Goal: Task Accomplishment & Management: Use online tool/utility

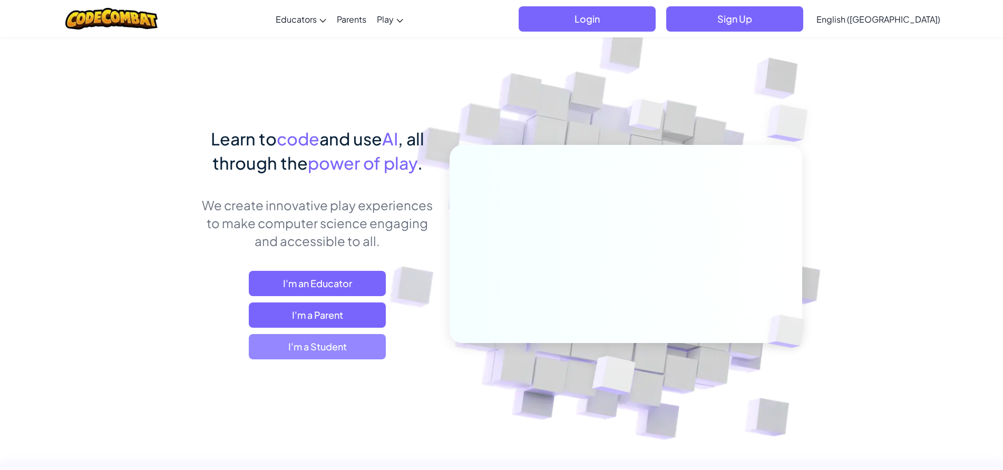
click at [374, 338] on span "I'm a Student" at bounding box center [317, 346] width 137 height 25
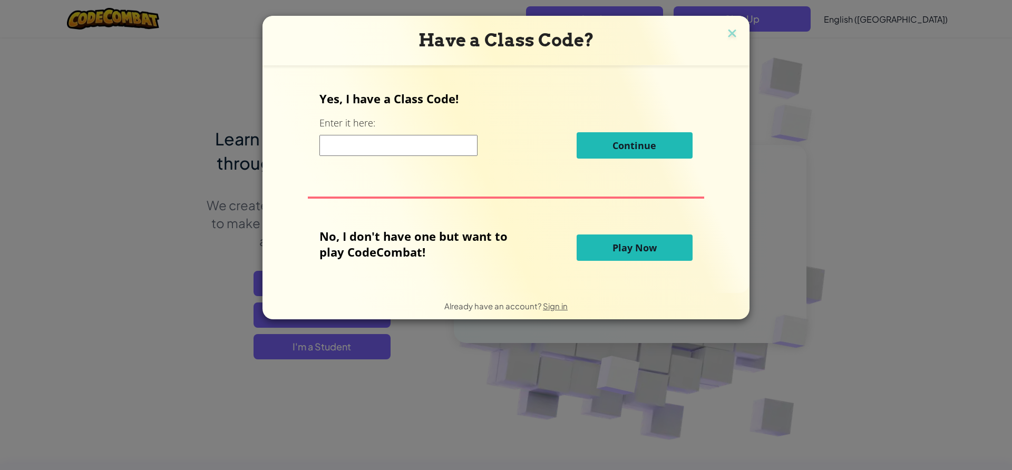
click at [638, 243] on span "Play Now" at bounding box center [635, 248] width 44 height 13
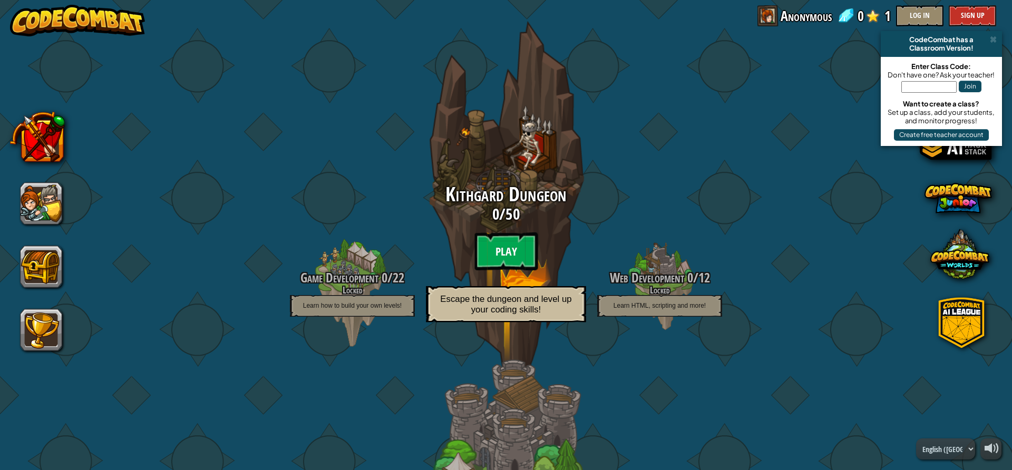
click at [507, 250] on btn "Play" at bounding box center [506, 252] width 63 height 38
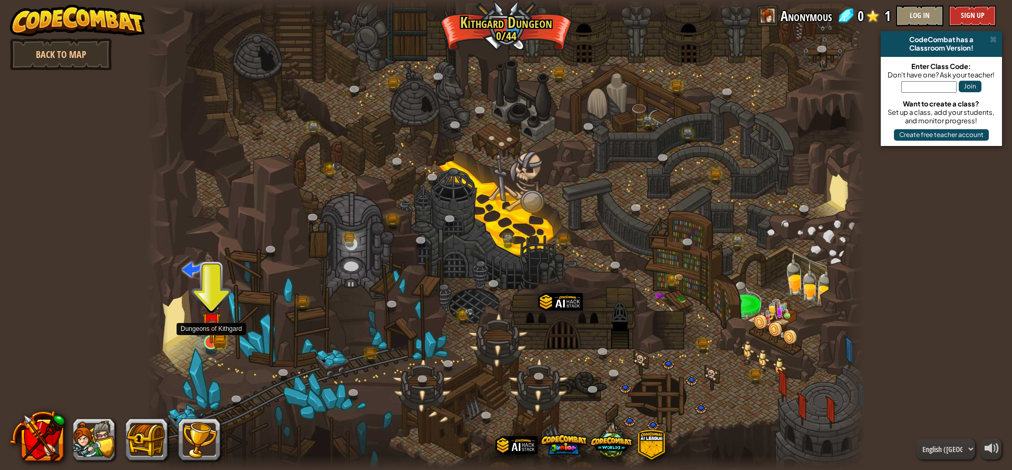
click at [214, 324] on img at bounding box center [211, 323] width 11 height 11
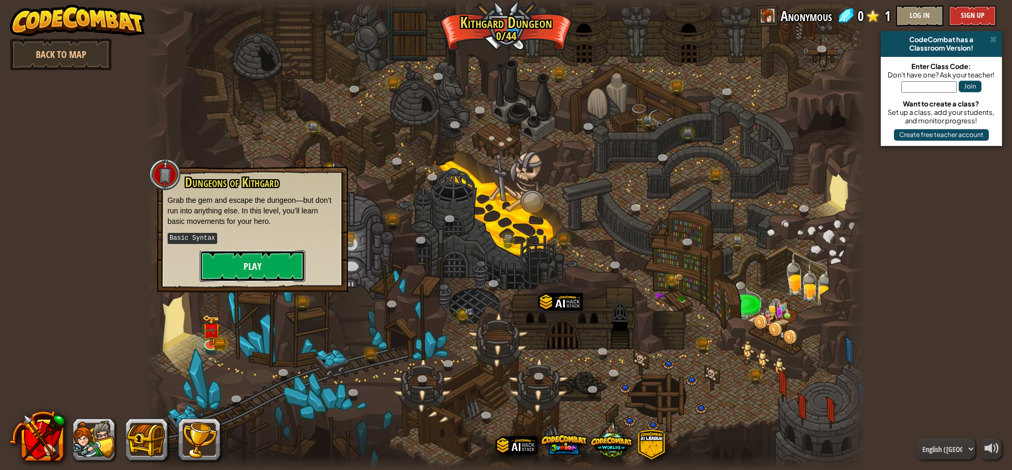
click at [256, 273] on button "Play" at bounding box center [252, 266] width 105 height 32
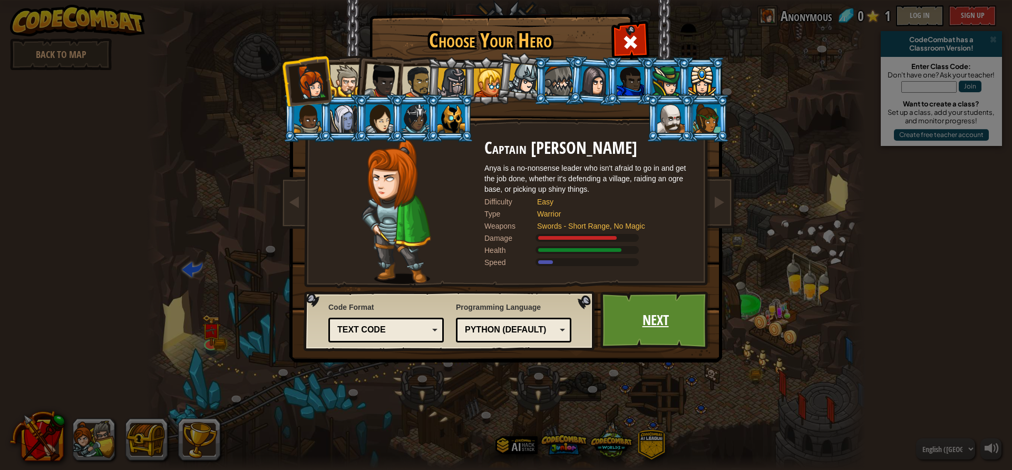
click at [672, 327] on link "Next" at bounding box center [656, 321] width 110 height 58
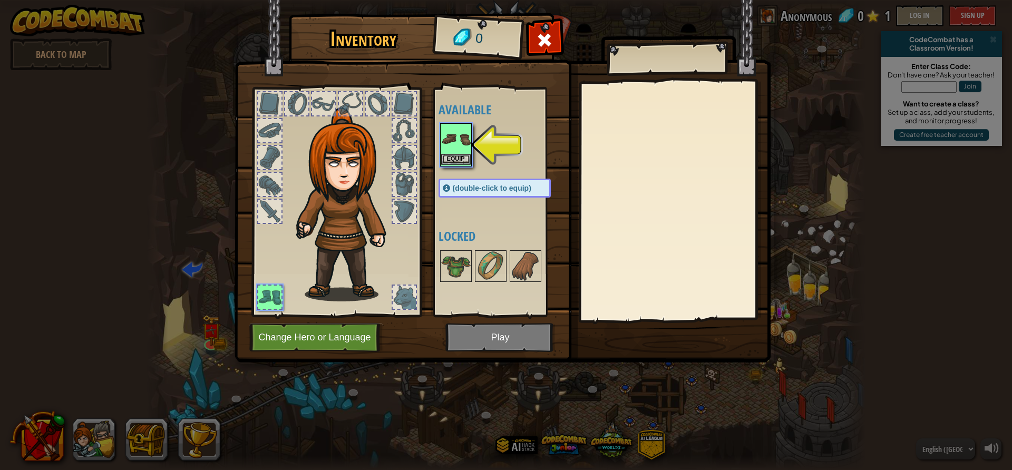
click at [451, 147] on img at bounding box center [456, 139] width 30 height 30
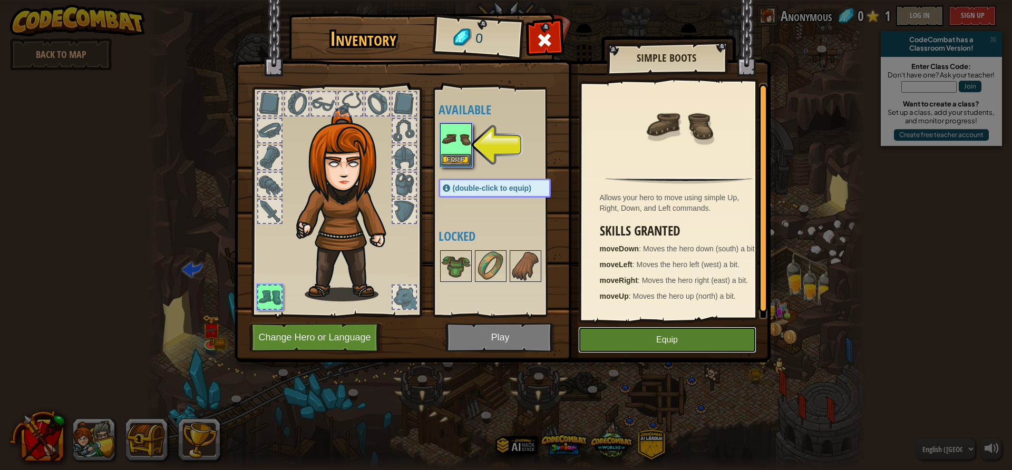
click at [693, 348] on button "Equip" at bounding box center [667, 340] width 178 height 26
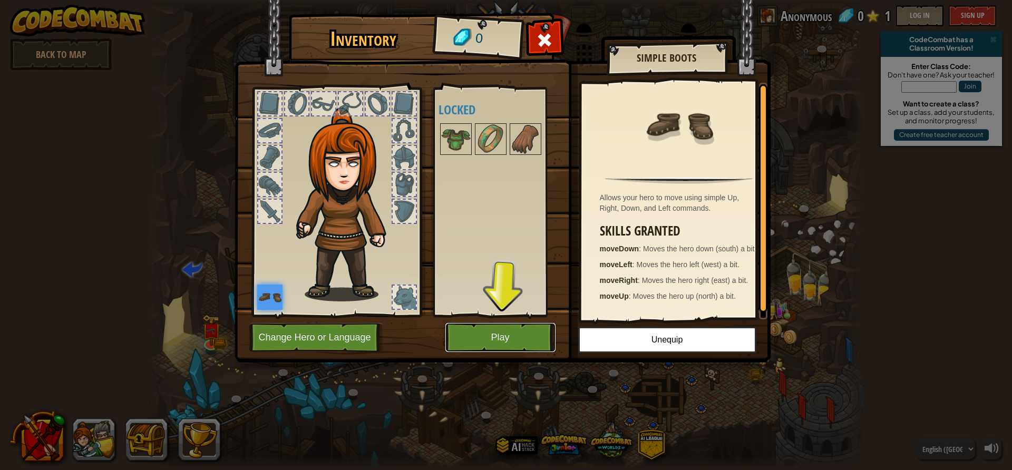
click at [530, 344] on button "Play" at bounding box center [501, 337] width 110 height 29
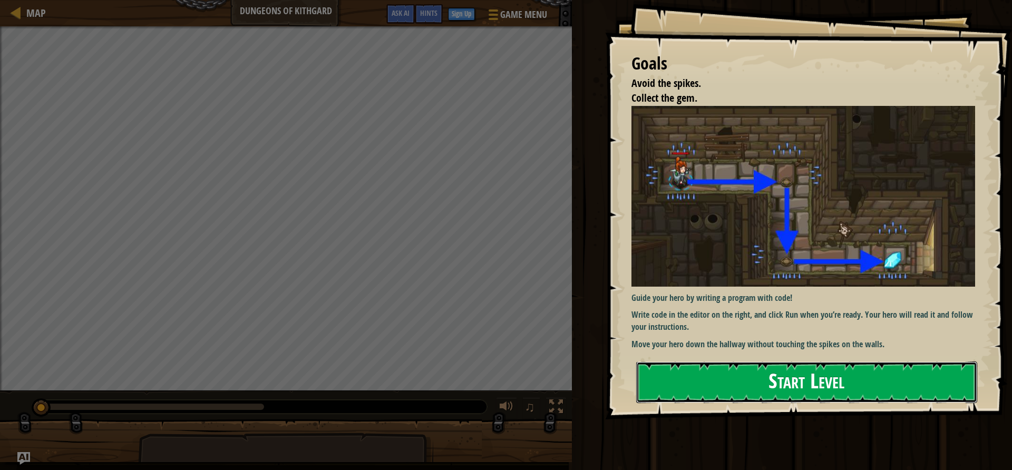
click at [800, 378] on button "Start Level" at bounding box center [806, 383] width 341 height 42
click at [800, 377] on button "Start Level" at bounding box center [806, 383] width 341 height 42
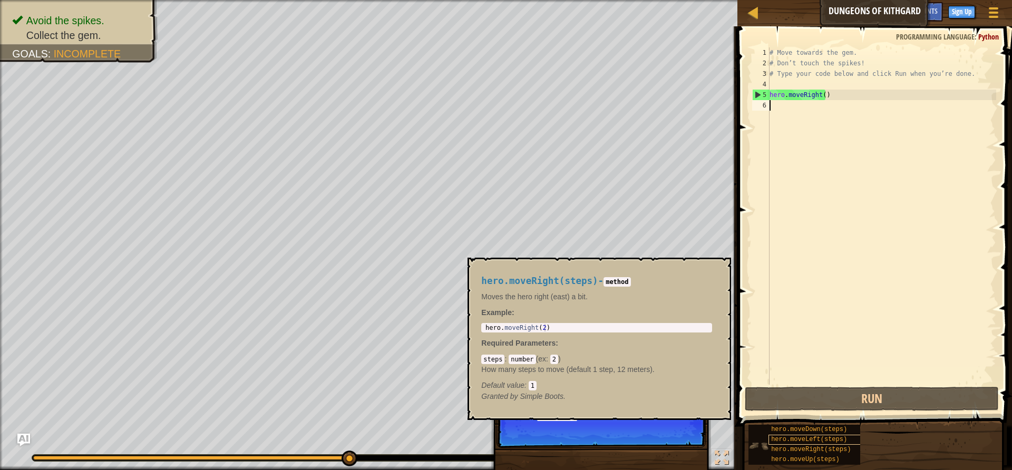
scroll to position [5, 0]
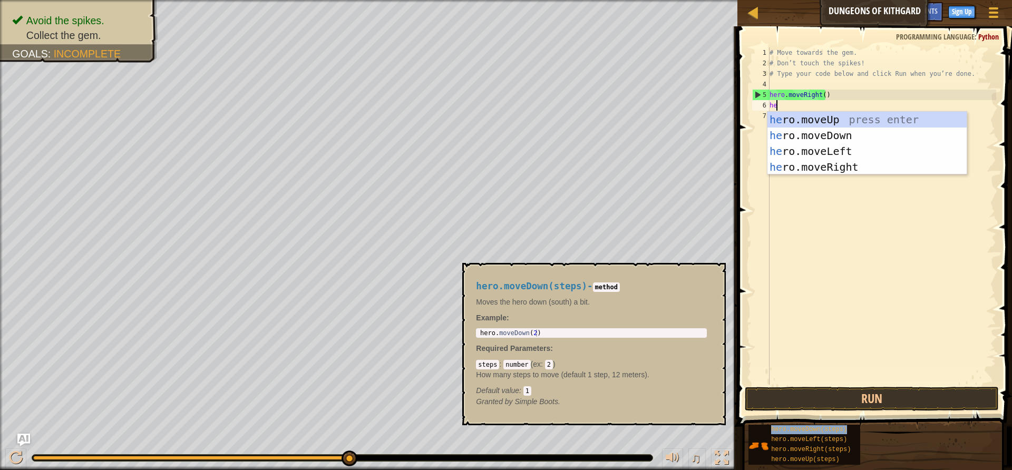
click at [807, 425] on div "hero.moveDown(steps)" at bounding box center [819, 430] width 101 height 10
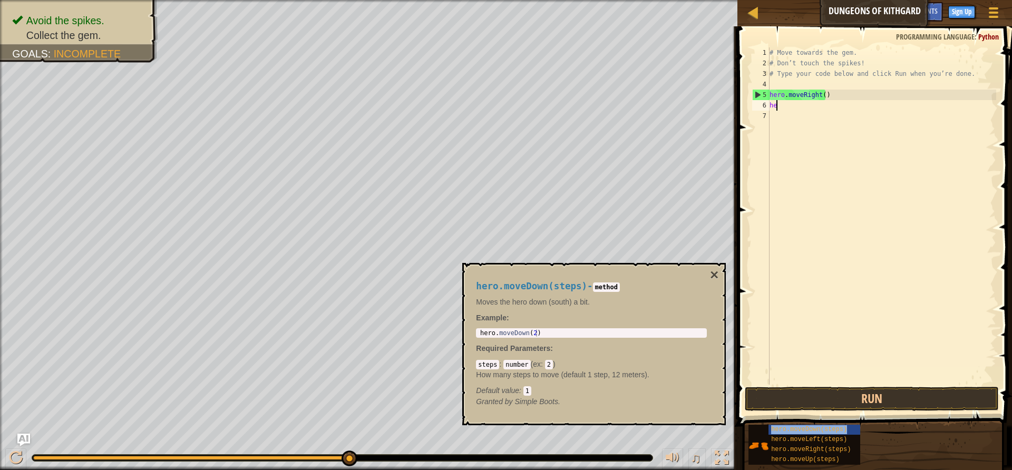
type textarea "her"
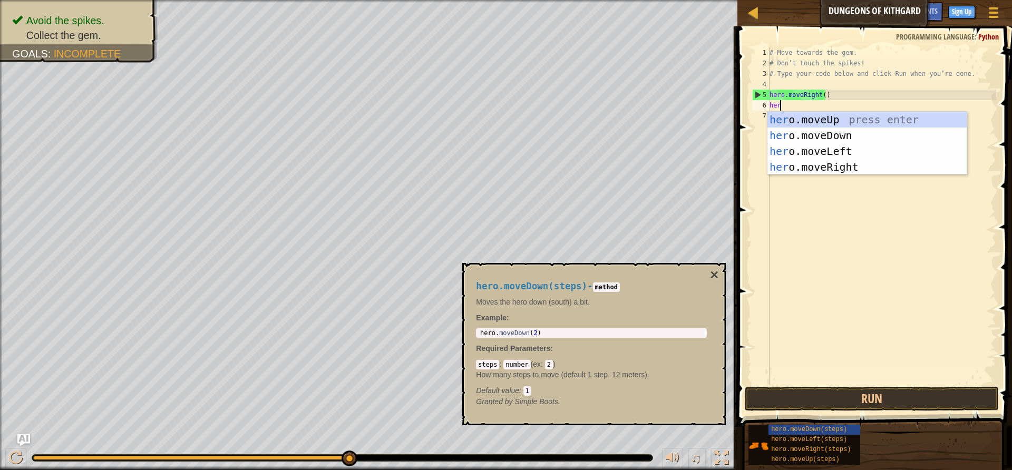
scroll to position [5, 1]
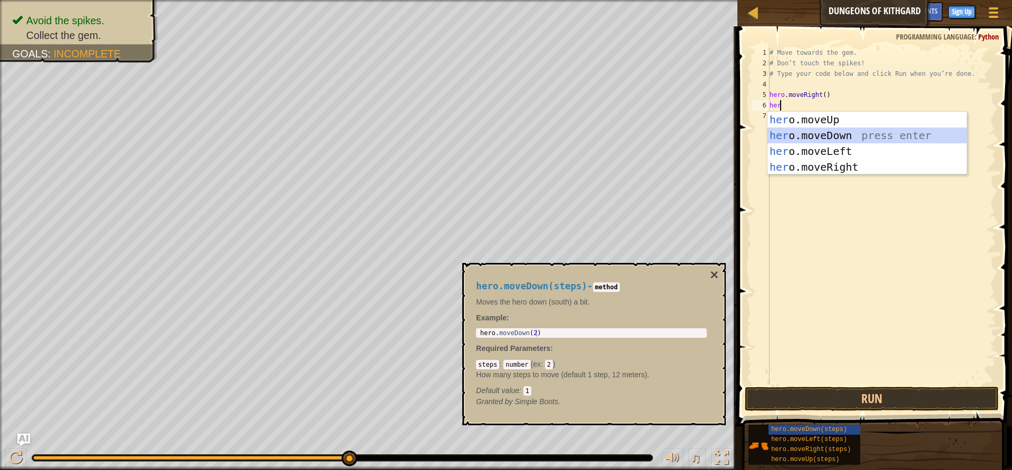
click at [807, 129] on div "her o.moveUp press enter her o.moveDown press enter her o.moveLeft press enter …" at bounding box center [867, 159] width 199 height 95
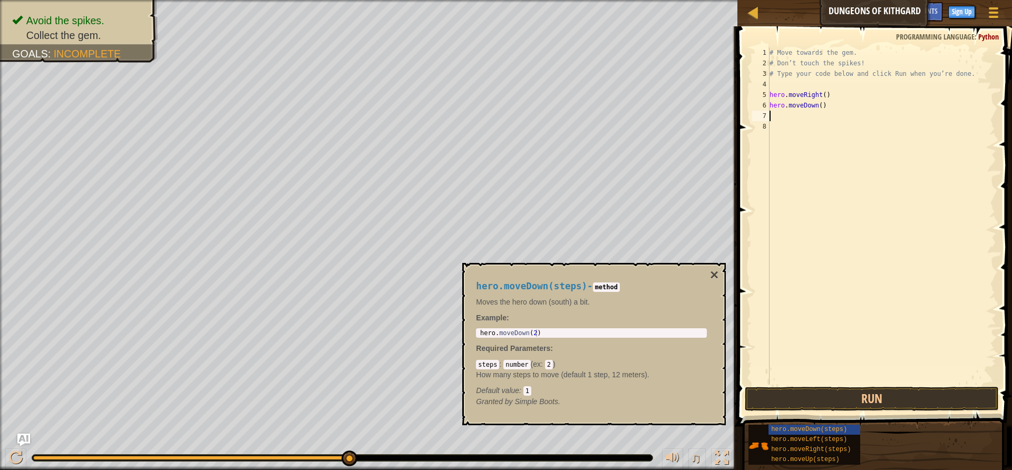
scroll to position [5, 0]
click at [859, 397] on button "Run" at bounding box center [872, 399] width 254 height 24
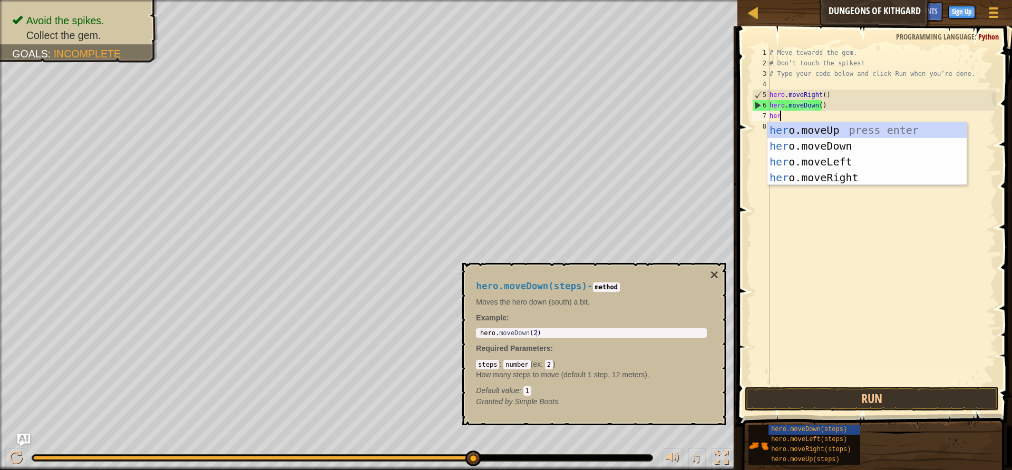
scroll to position [5, 1]
type textarea "hero"
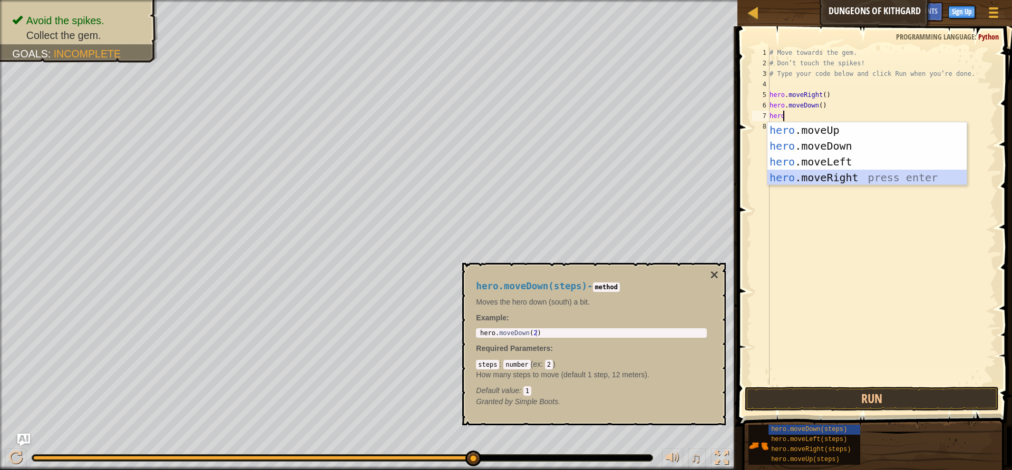
click at [773, 179] on div "hero .moveUp press enter hero .moveDown press enter hero .moveLeft press enter …" at bounding box center [867, 169] width 199 height 95
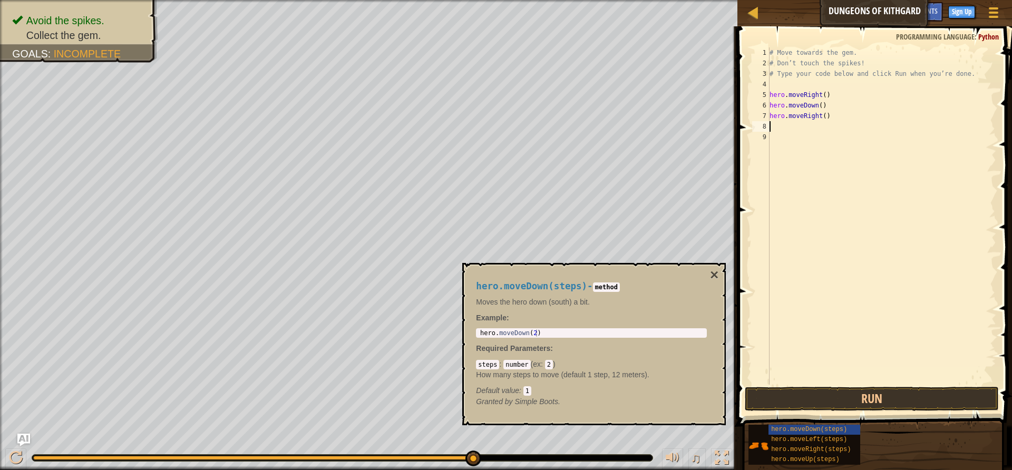
scroll to position [5, 0]
click at [831, 460] on div "Hints 1 2 3 4 5 6 7 8 9 # Move towards the gem. # Don’t touch the spikes! # Typ…" at bounding box center [874, 245] width 278 height 439
click at [816, 400] on button "Run" at bounding box center [872, 399] width 254 height 24
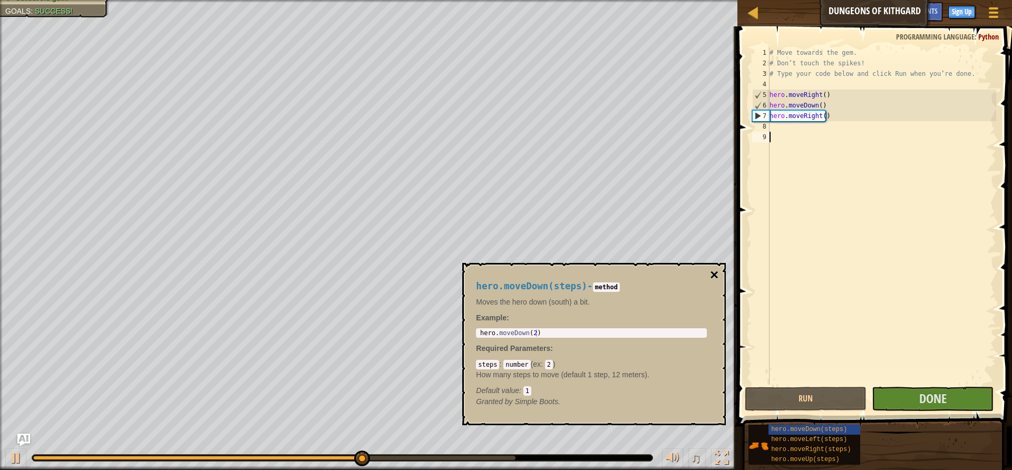
click at [713, 272] on button "×" at bounding box center [714, 275] width 8 height 15
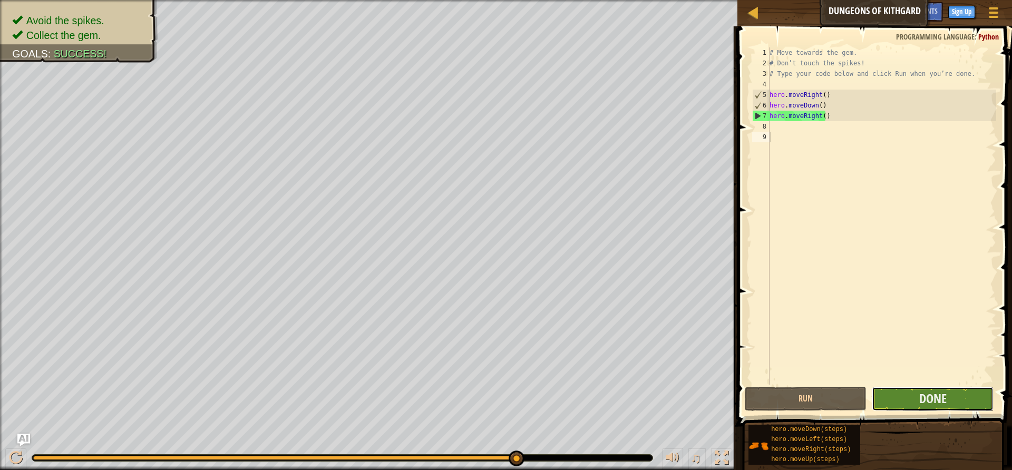
click at [874, 395] on button "Done" at bounding box center [933, 399] width 122 height 24
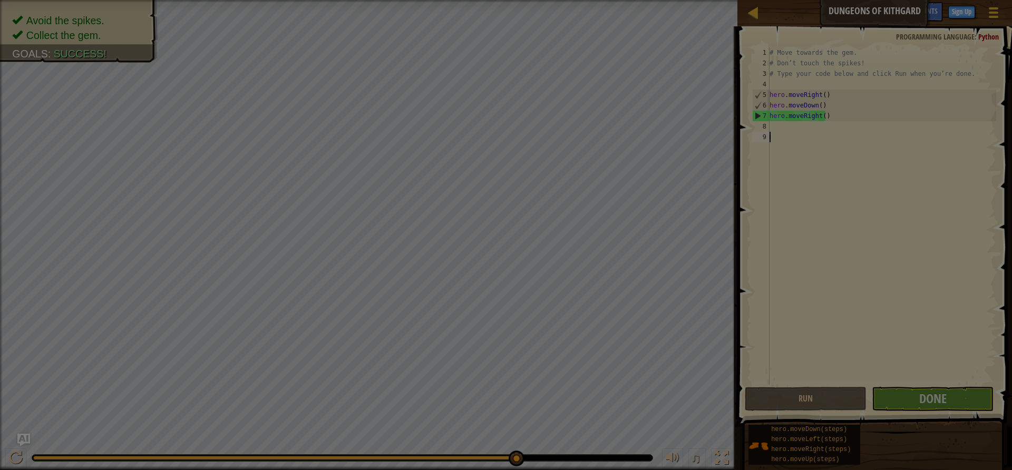
click at [871, 393] on div at bounding box center [506, 235] width 1012 height 470
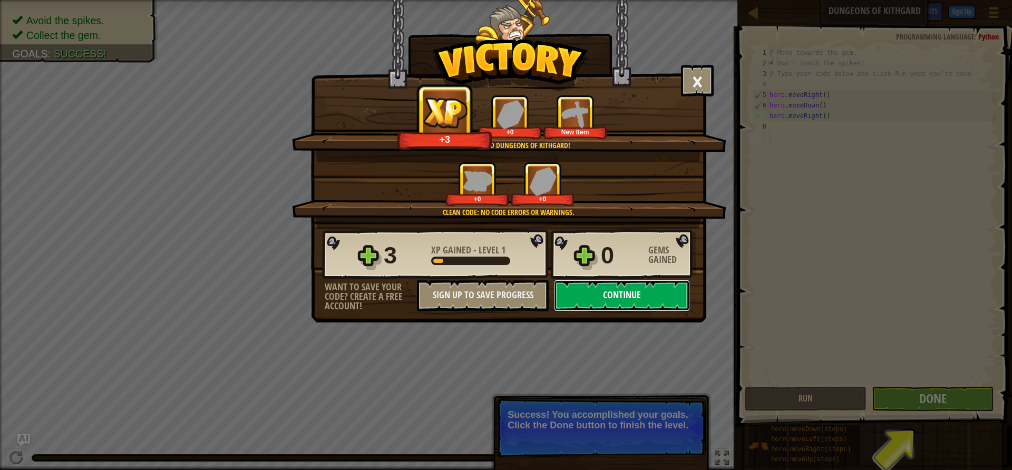
click at [632, 286] on button "Continue" at bounding box center [622, 296] width 136 height 32
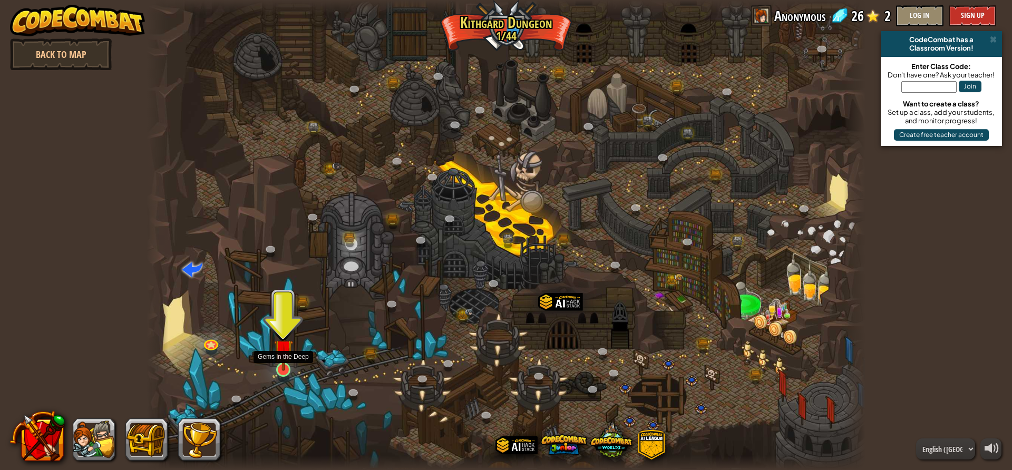
click at [285, 368] on img at bounding box center [283, 349] width 19 height 44
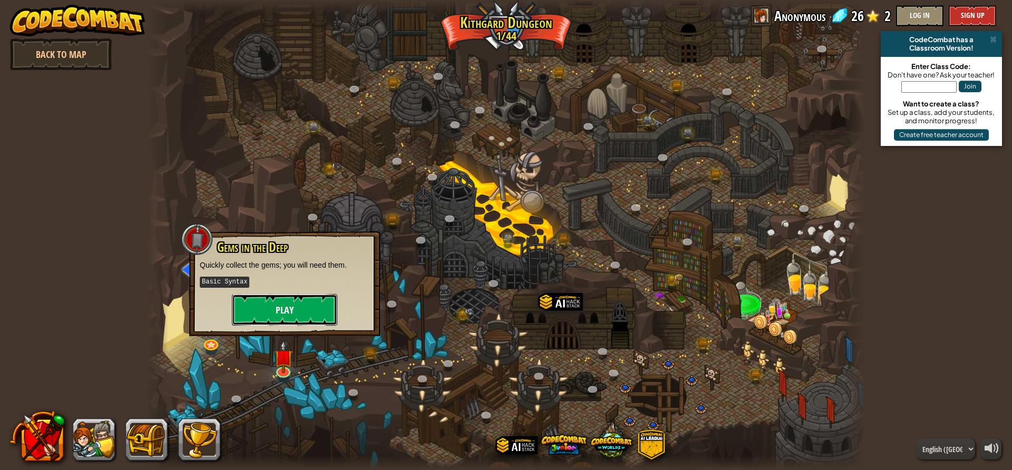
click at [302, 304] on button "Play" at bounding box center [284, 310] width 105 height 32
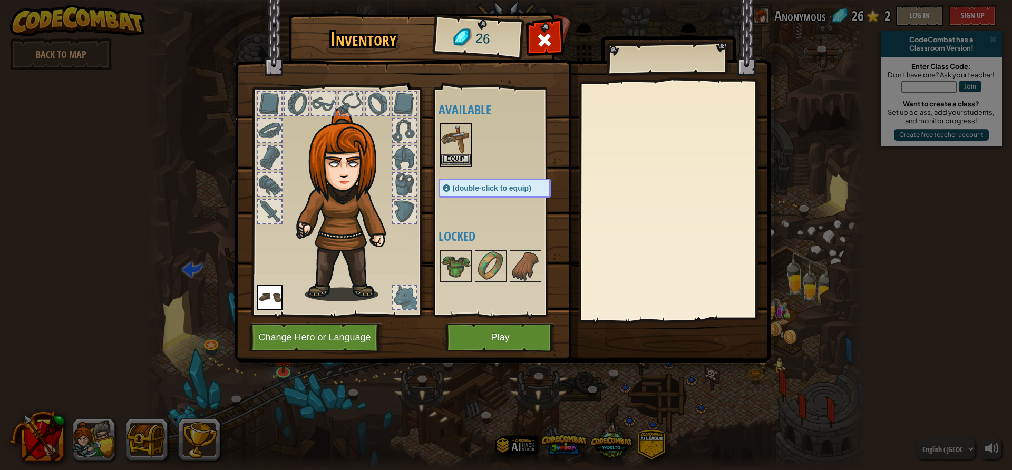
click at [460, 142] on img at bounding box center [456, 139] width 30 height 30
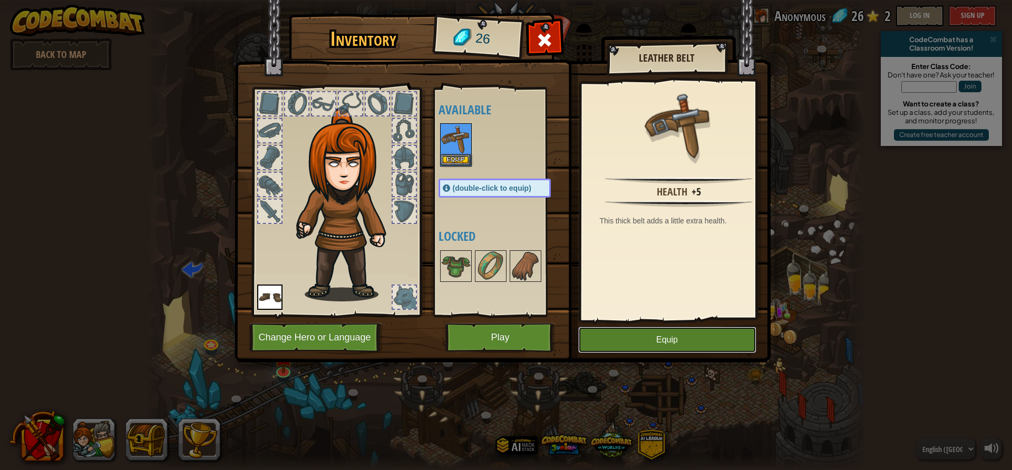
click at [696, 333] on button "Equip" at bounding box center [667, 340] width 178 height 26
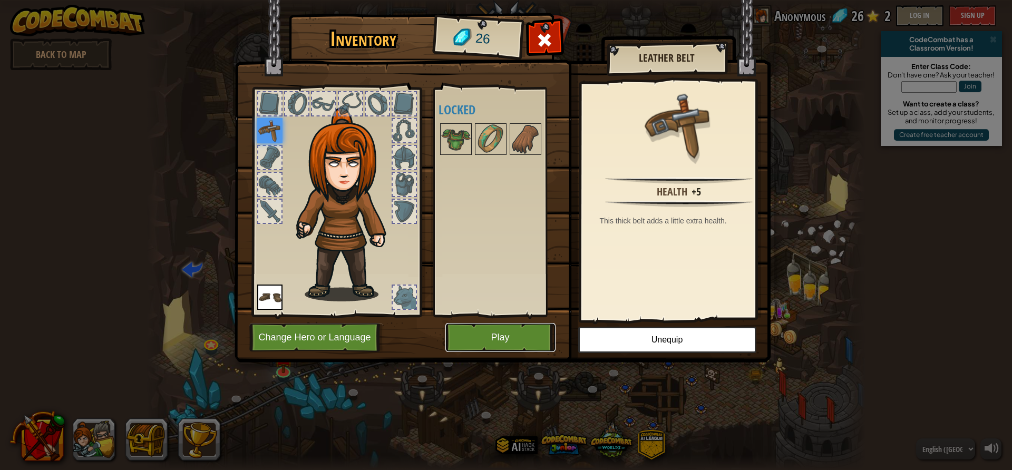
drag, startPoint x: 466, startPoint y: 334, endPoint x: 475, endPoint y: 328, distance: 11.0
click at [475, 329] on button "Play" at bounding box center [501, 337] width 110 height 29
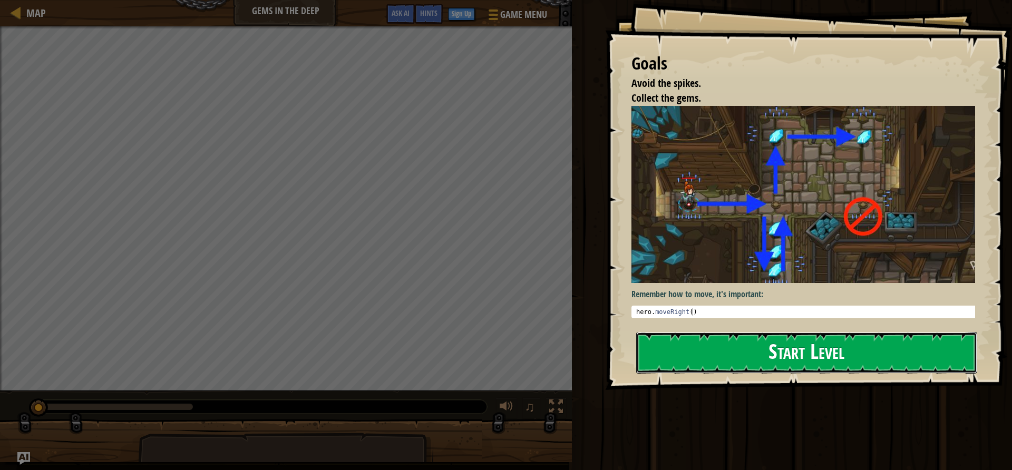
click at [781, 350] on button "Start Level" at bounding box center [806, 353] width 341 height 42
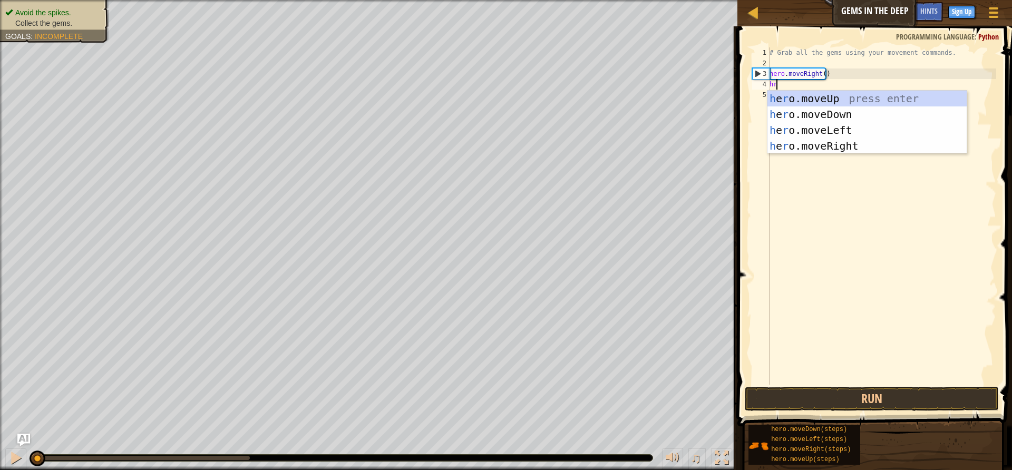
scroll to position [5, 0]
type textarea "h"
click at [833, 149] on div "h ero.moveUp press enter h ero.moveDown press enter h ero.moveLeft press enter …" at bounding box center [867, 138] width 199 height 95
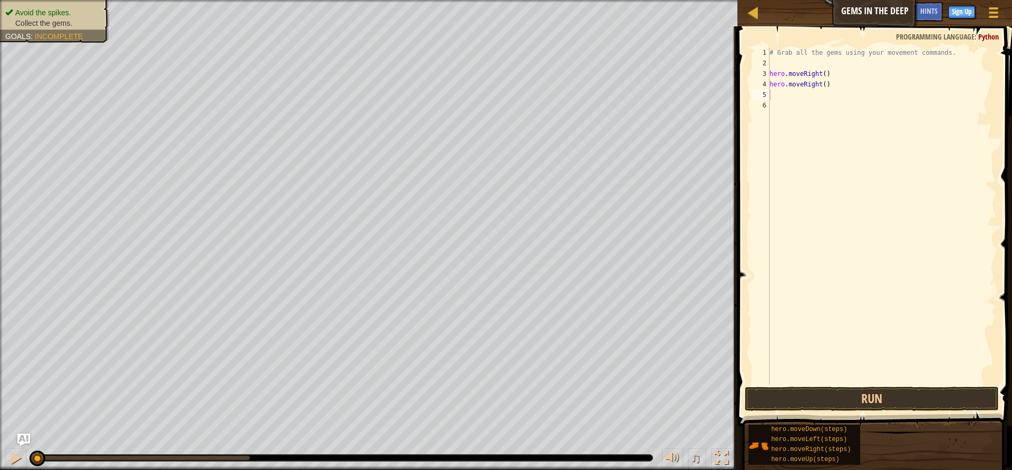
click at [880, 390] on button "Run" at bounding box center [872, 399] width 254 height 24
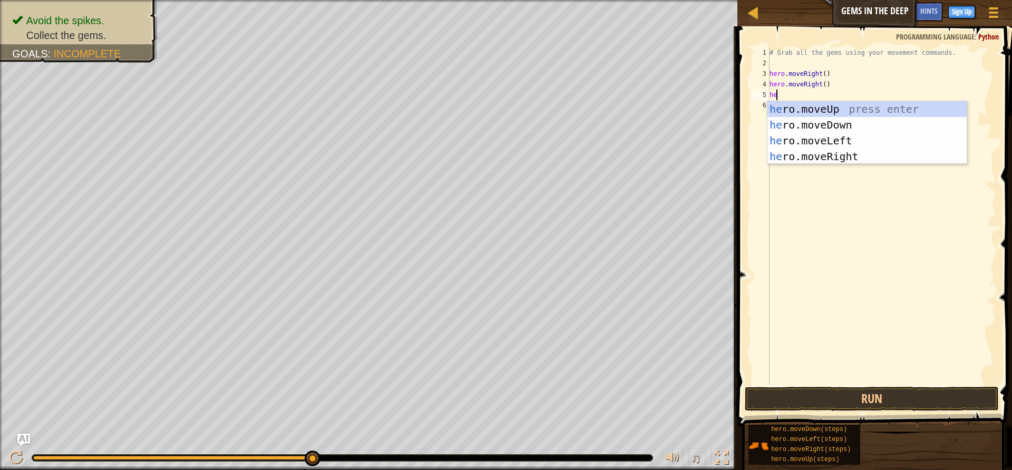
scroll to position [5, 1]
type textarea "hero"
click at [809, 142] on div "hero .moveUp press enter hero .moveDown press enter hero .moveLeft press enter …" at bounding box center [867, 148] width 199 height 95
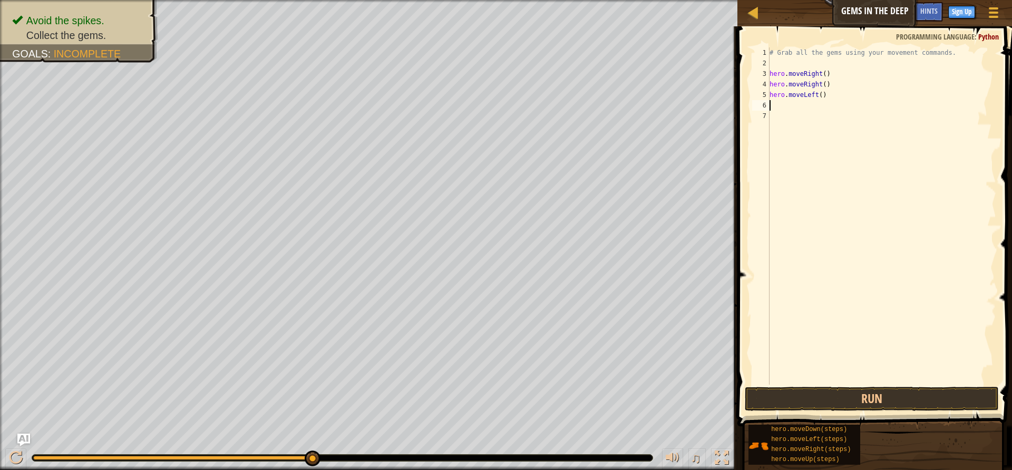
scroll to position [5, 0]
click at [880, 393] on button "Run" at bounding box center [872, 399] width 254 height 24
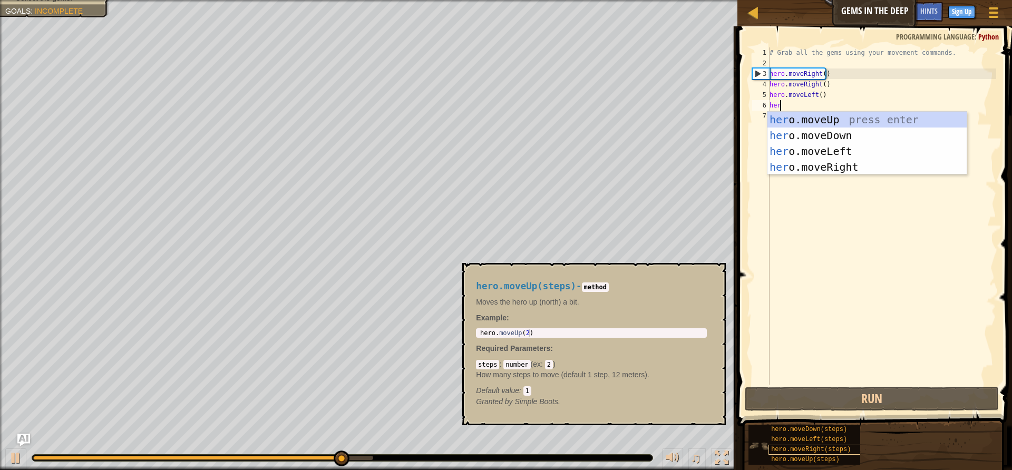
type textarea "hero"
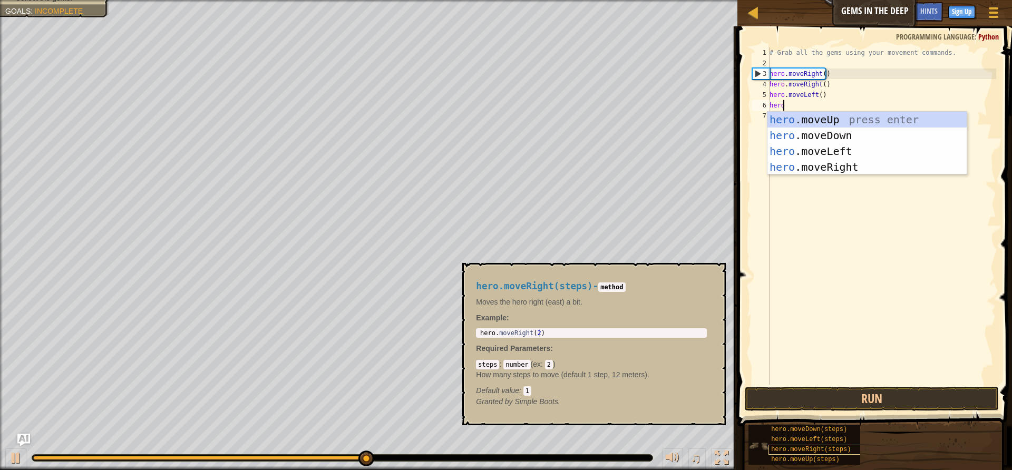
scroll to position [5, 1]
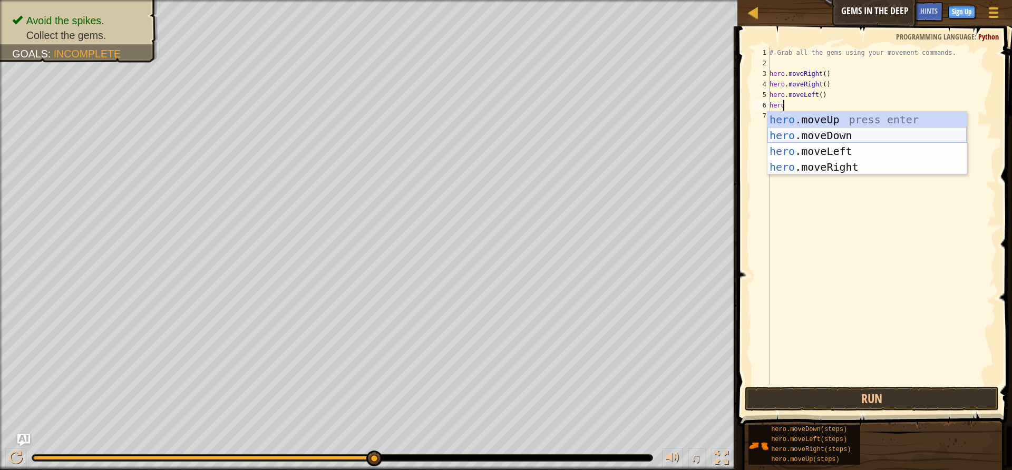
click at [789, 131] on div "hero .moveUp press enter hero .moveDown press enter hero .moveLeft press enter …" at bounding box center [867, 159] width 199 height 95
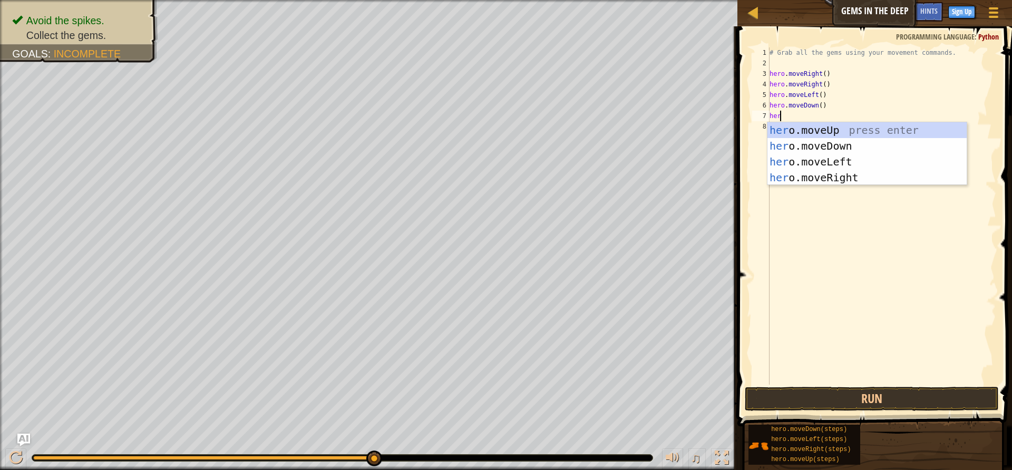
type textarea "hero"
click at [827, 126] on div "hero .moveUp press enter hero .moveDown press enter hero .moveLeft press enter …" at bounding box center [867, 169] width 199 height 95
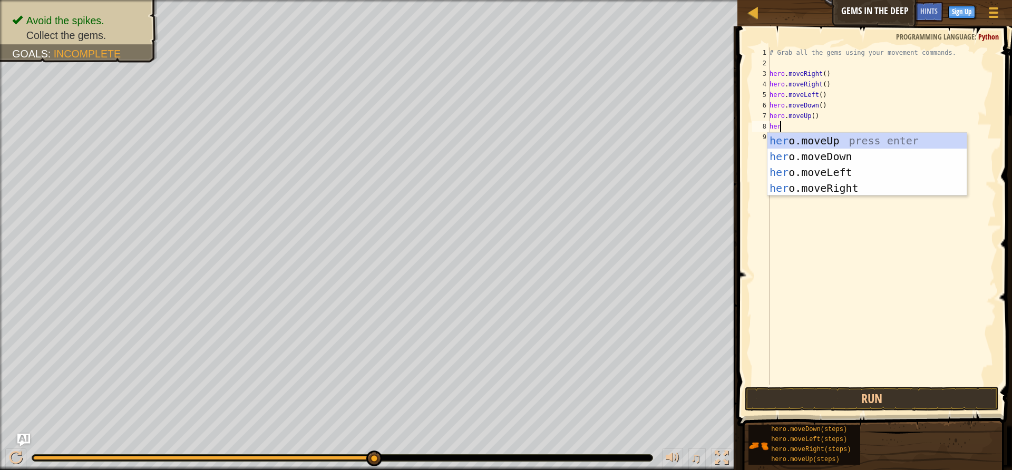
type textarea "hero"
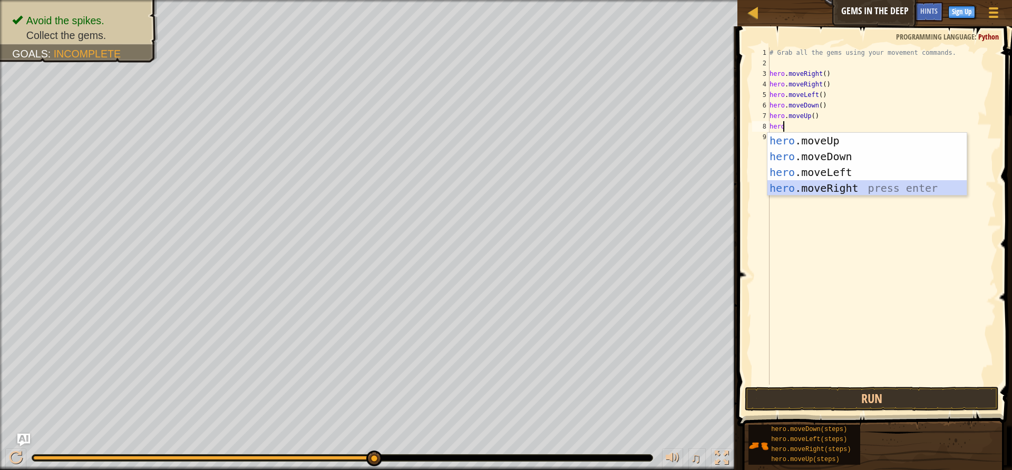
click at [831, 181] on div "hero .moveUp press enter hero .moveDown press enter hero .moveLeft press enter …" at bounding box center [867, 180] width 199 height 95
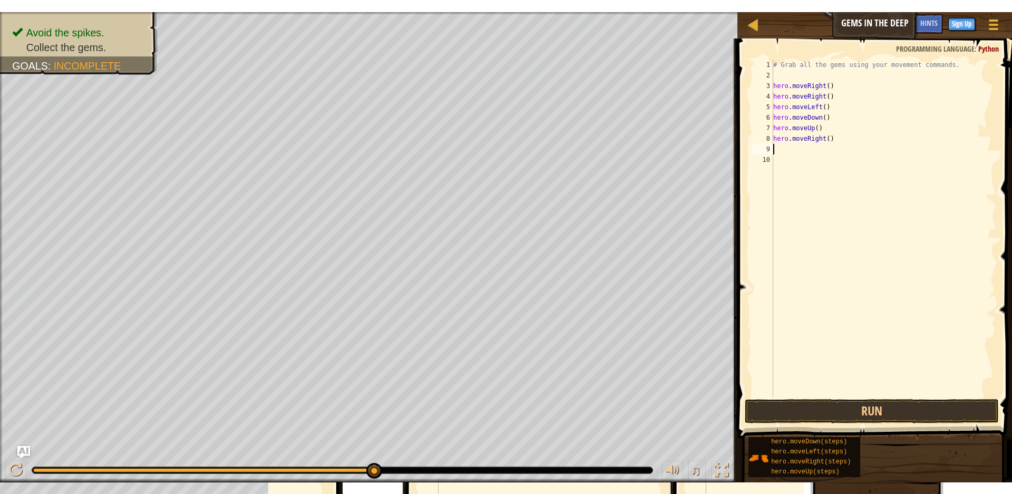
scroll to position [5, 0]
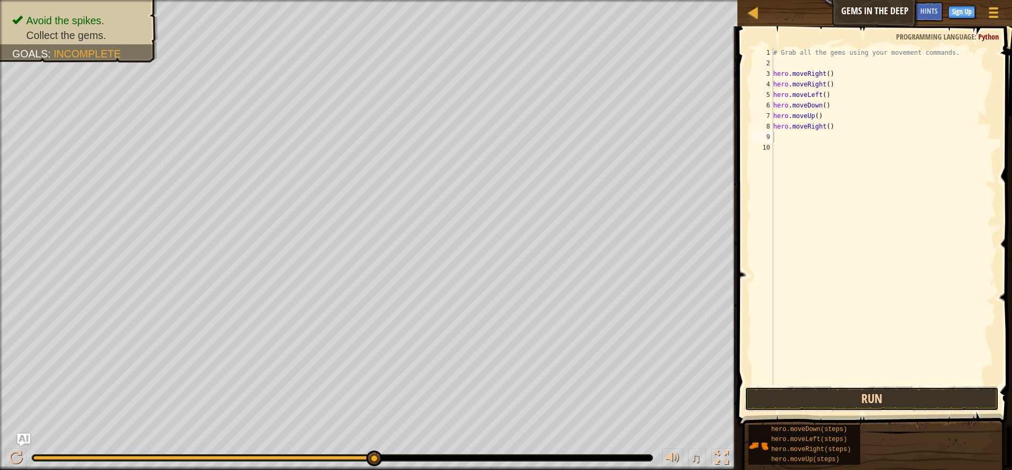
click at [852, 392] on button "Run" at bounding box center [872, 399] width 254 height 24
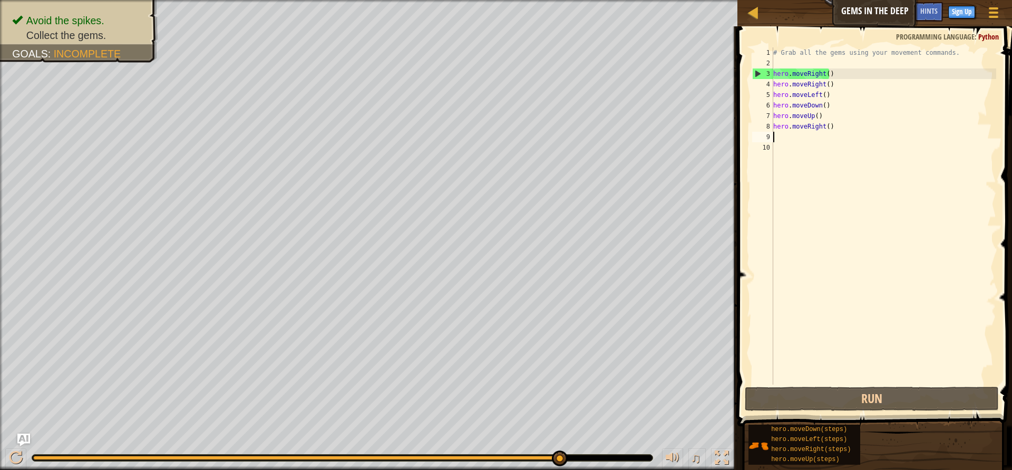
click at [803, 116] on div "# Grab all the gems using your movement commands. hero . moveRight ( ) hero . m…" at bounding box center [884, 226] width 226 height 359
type textarea "hero.moveUp()"
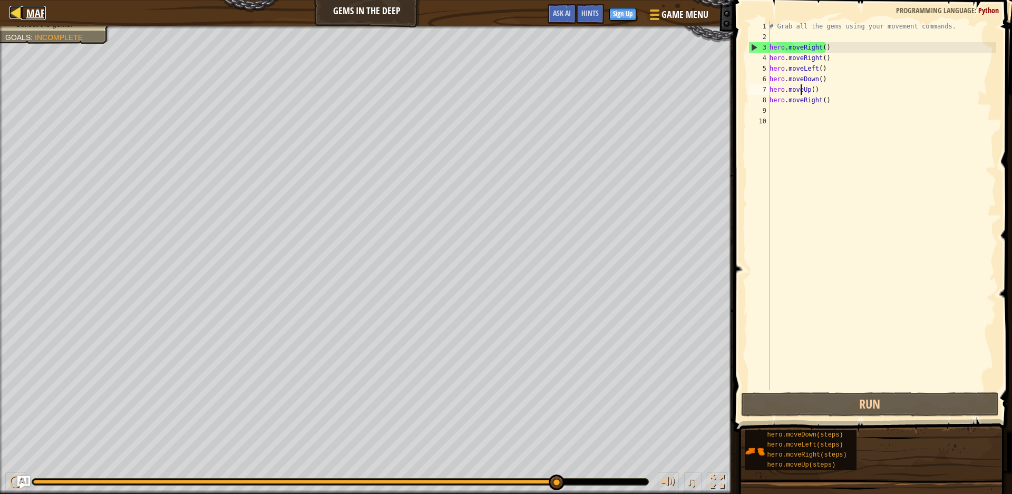
click at [18, 12] on div at bounding box center [15, 12] width 13 height 13
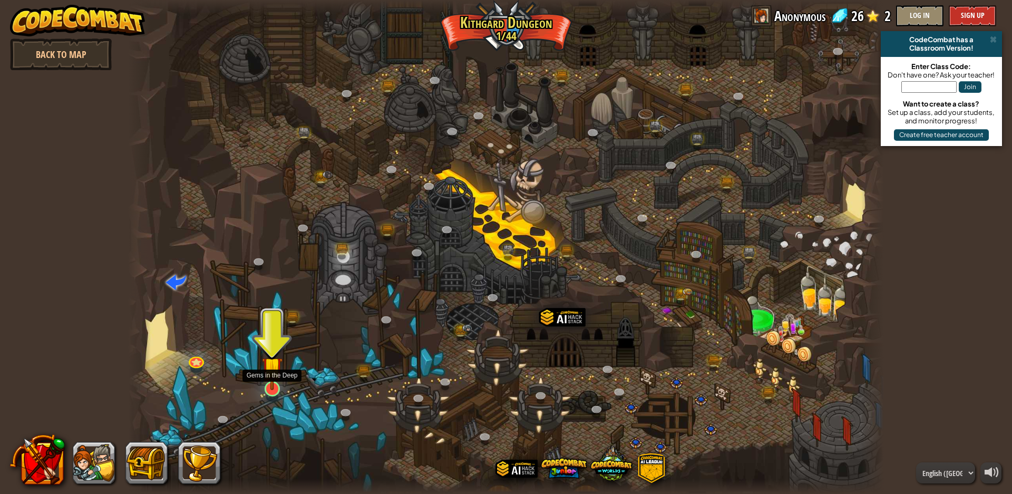
click at [270, 381] on img at bounding box center [272, 367] width 21 height 46
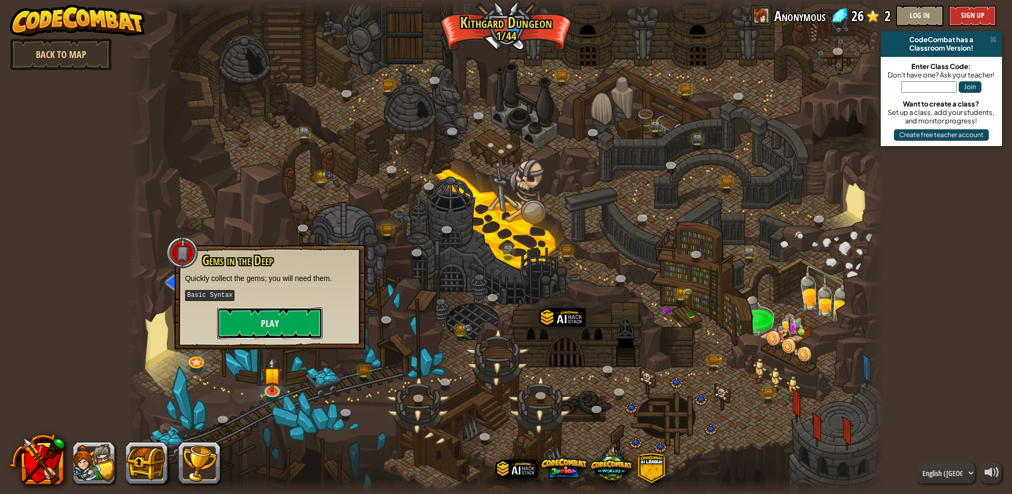
click at [294, 319] on button "Play" at bounding box center [269, 323] width 105 height 32
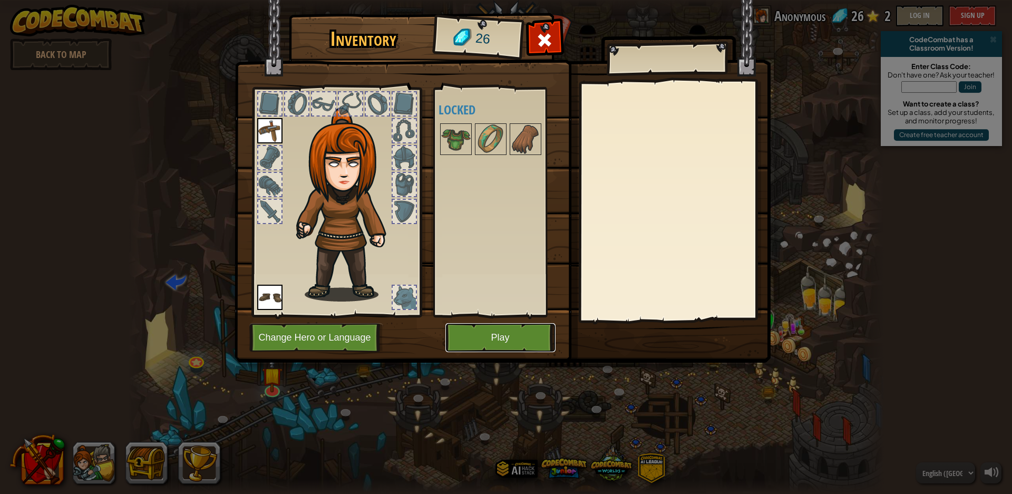
click at [500, 333] on button "Play" at bounding box center [501, 337] width 110 height 29
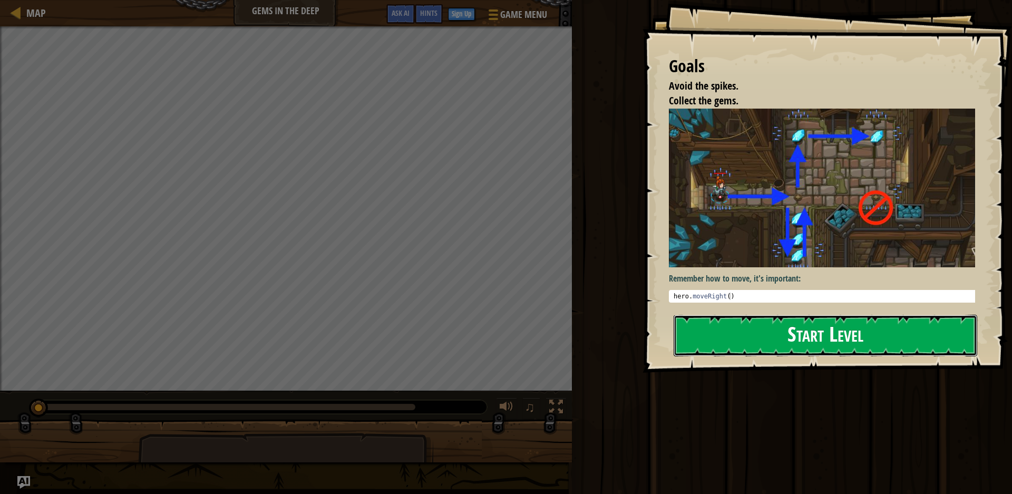
click at [815, 337] on button "Start Level" at bounding box center [826, 336] width 304 height 42
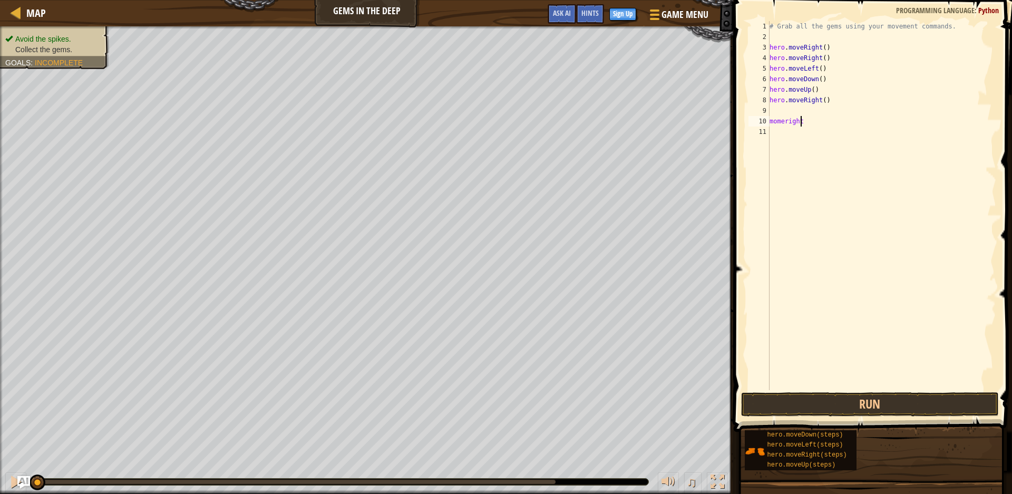
scroll to position [5, 2]
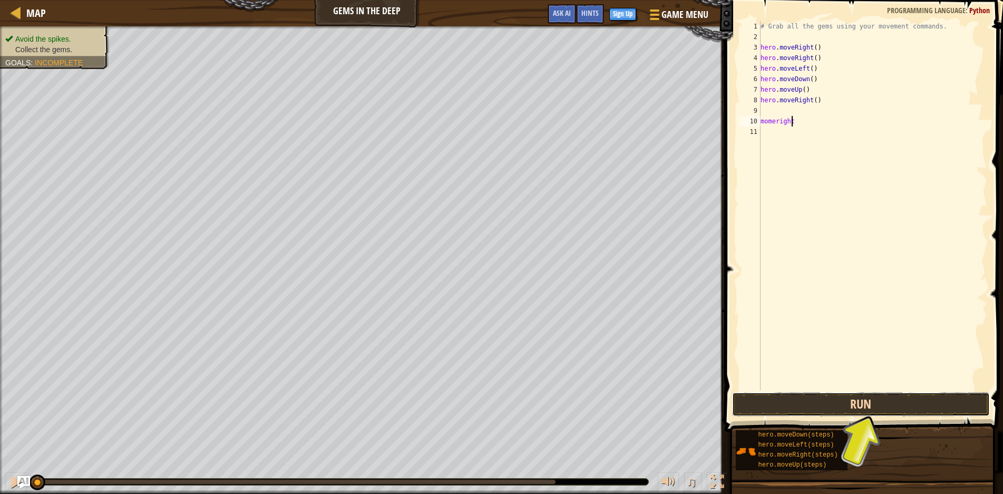
click at [892, 401] on button "Run" at bounding box center [861, 404] width 258 height 24
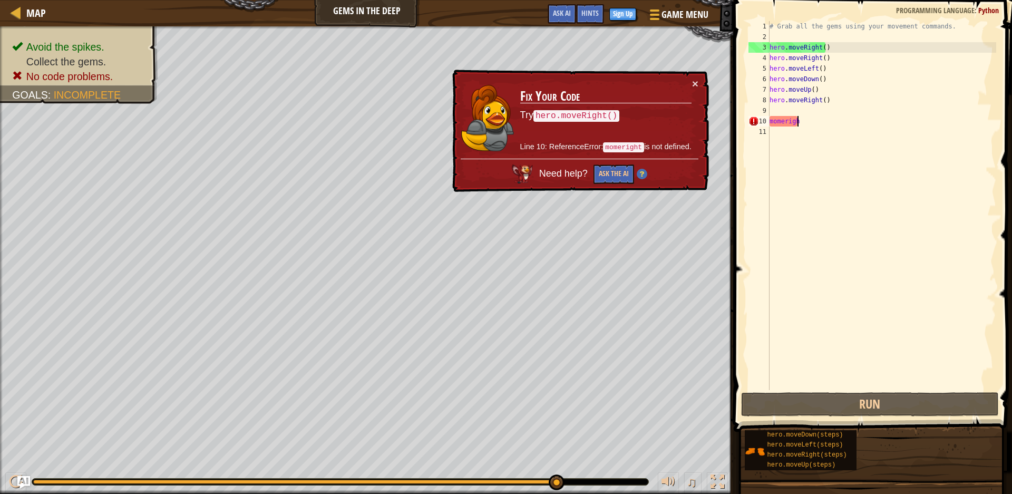
type textarea "m"
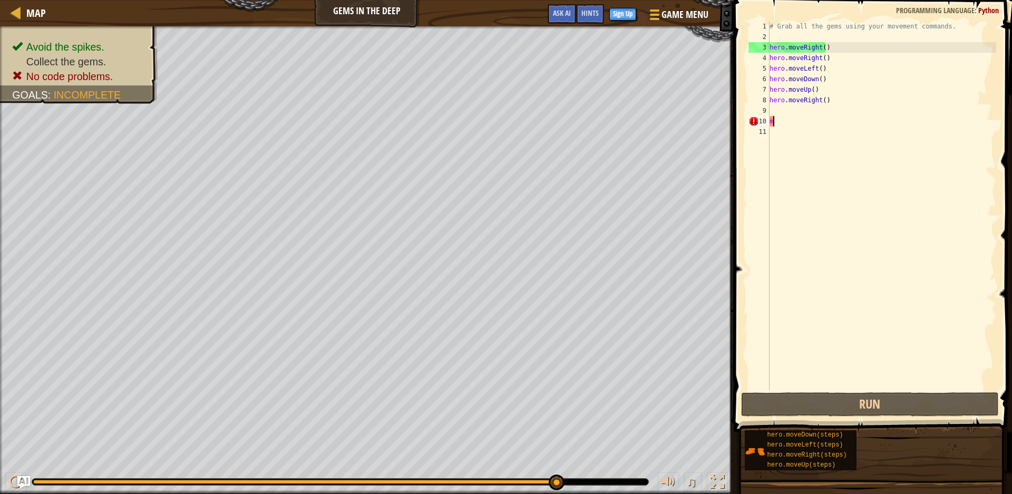
type textarea "hero.moveRight()"
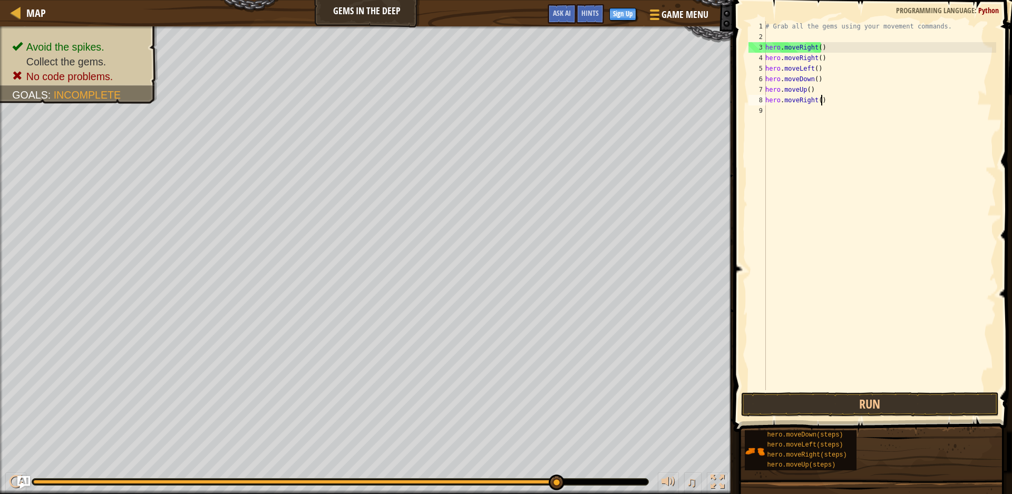
scroll to position [5, 0]
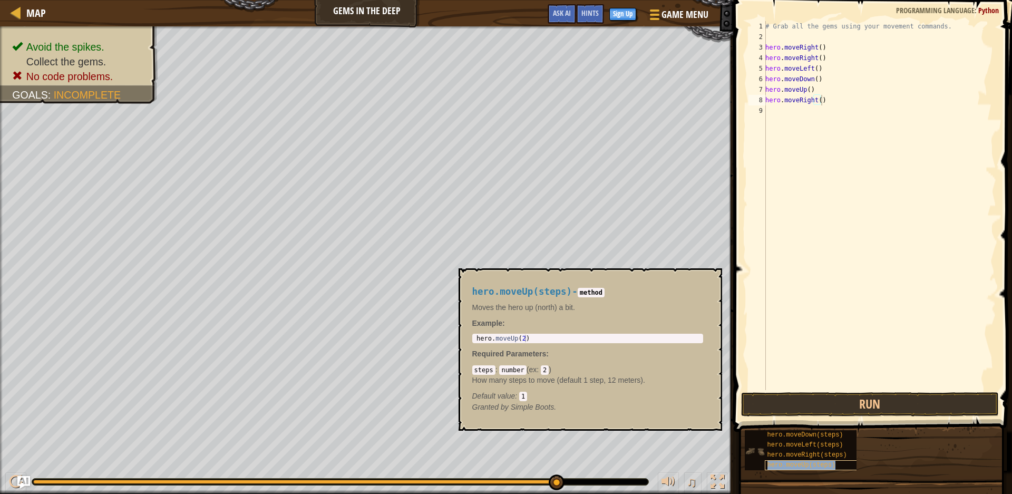
click at [824, 465] on span "hero.moveUp(steps)" at bounding box center [802, 464] width 69 height 7
click at [849, 400] on button "Run" at bounding box center [870, 404] width 258 height 24
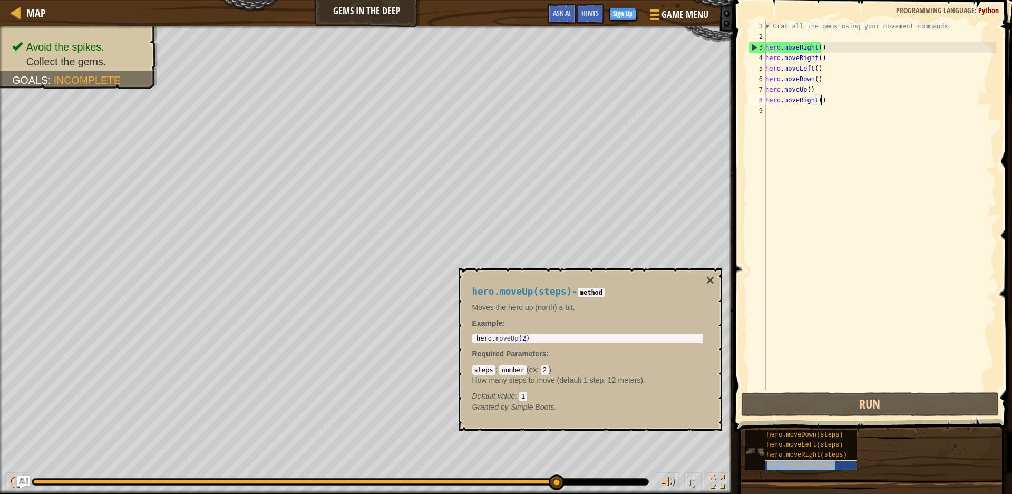
click at [809, 465] on span "hero.moveUp(steps)" at bounding box center [802, 464] width 69 height 7
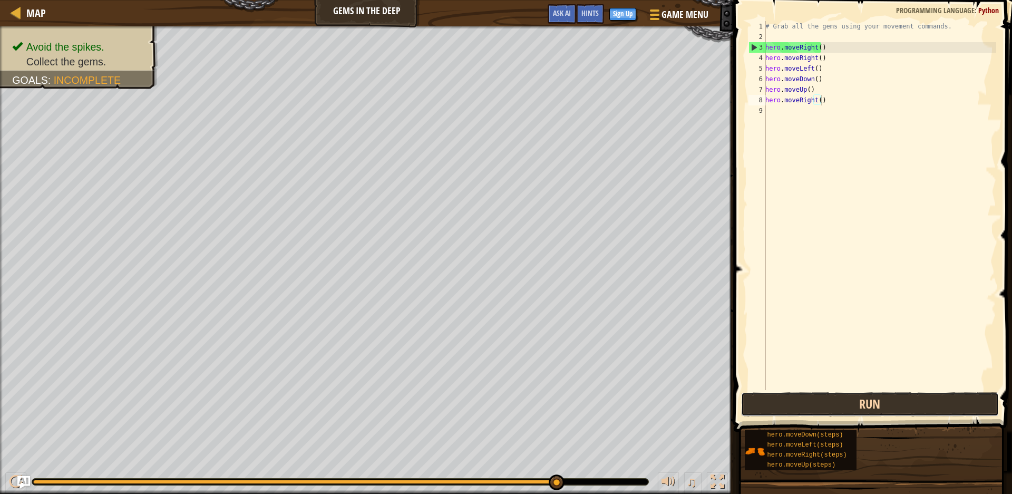
click at [849, 400] on button "Run" at bounding box center [870, 404] width 258 height 24
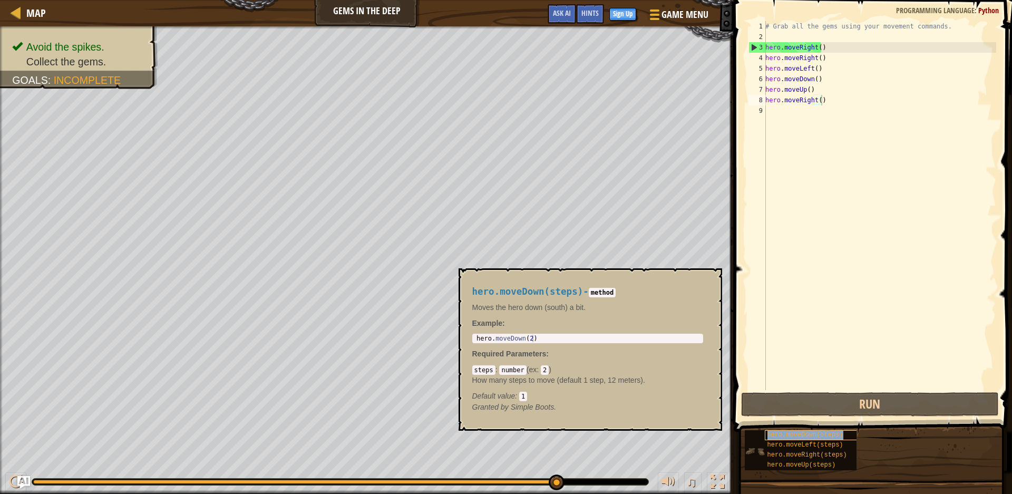
copy span "hero.moveDown(steps)"
click at [815, 451] on div "hero.moveRight(steps)" at bounding box center [815, 455] width 101 height 10
click at [808, 442] on span "hero.moveLeft(steps)" at bounding box center [806, 444] width 76 height 7
click at [802, 430] on div "hero.moveDown(steps)" at bounding box center [815, 435] width 101 height 10
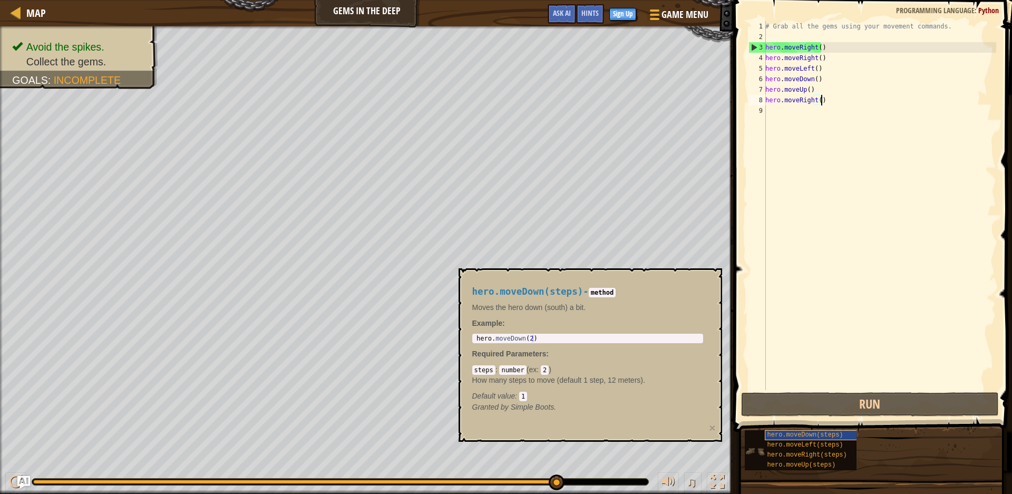
click at [802, 430] on div "hero.moveDown(steps)" at bounding box center [815, 435] width 101 height 10
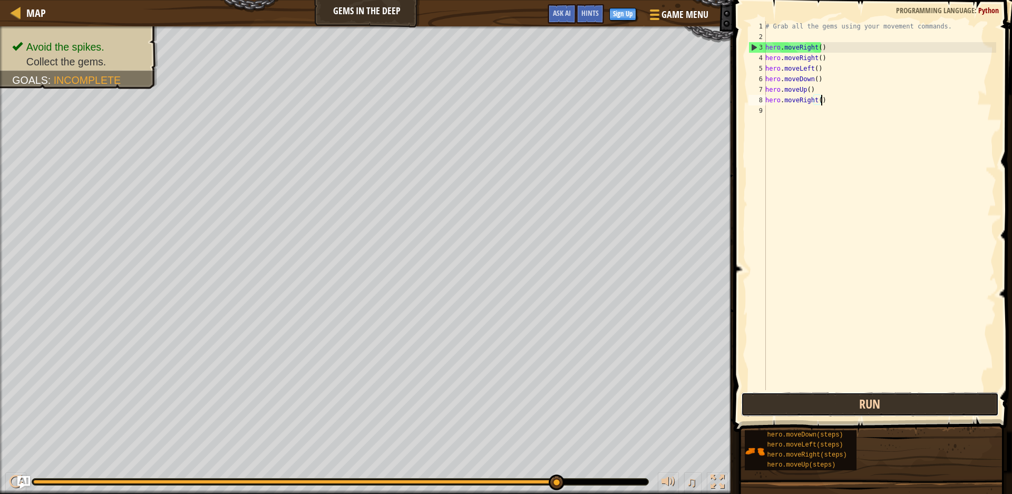
click at [827, 401] on button "Run" at bounding box center [870, 404] width 258 height 24
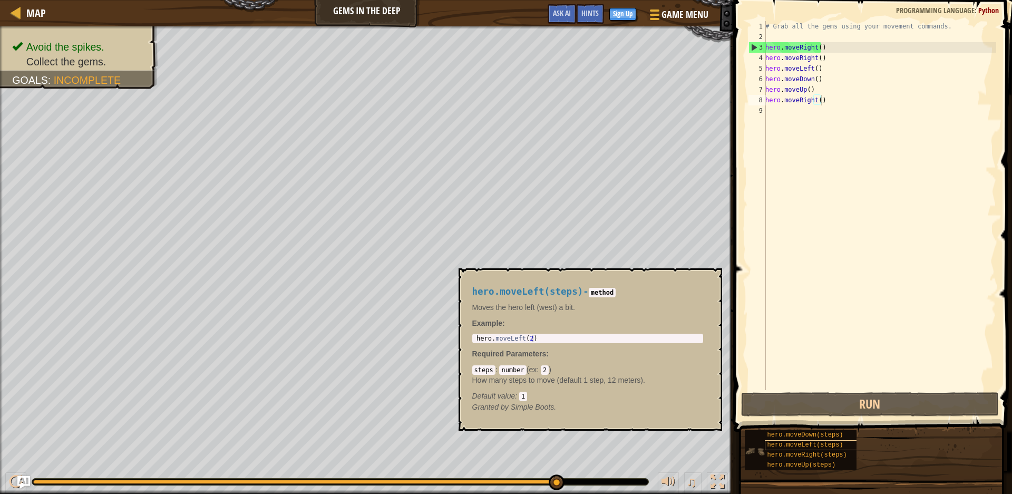
click at [795, 445] on span "hero.moveLeft(steps)" at bounding box center [806, 444] width 76 height 7
click at [795, 444] on span "hero.moveLeft(steps)" at bounding box center [806, 444] width 76 height 7
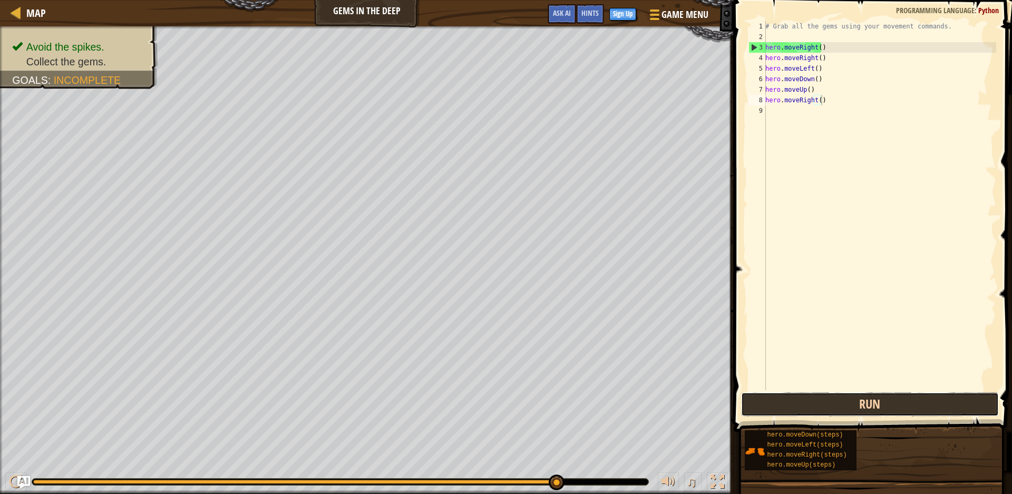
click at [823, 402] on button "Run" at bounding box center [870, 404] width 258 height 24
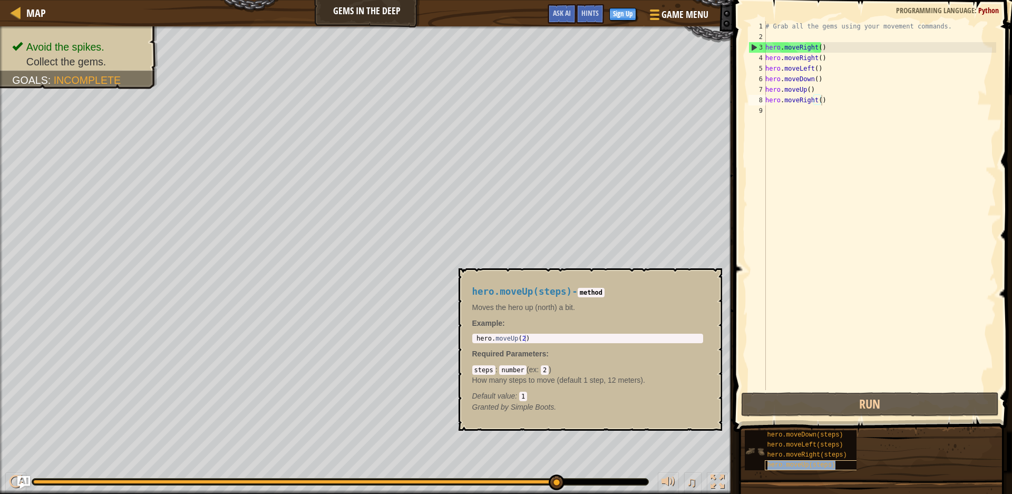
click at [820, 460] on div "hero.moveUp(steps)" at bounding box center [815, 465] width 101 height 10
click at [817, 442] on span "hero.moveLeft(steps)" at bounding box center [806, 444] width 76 height 7
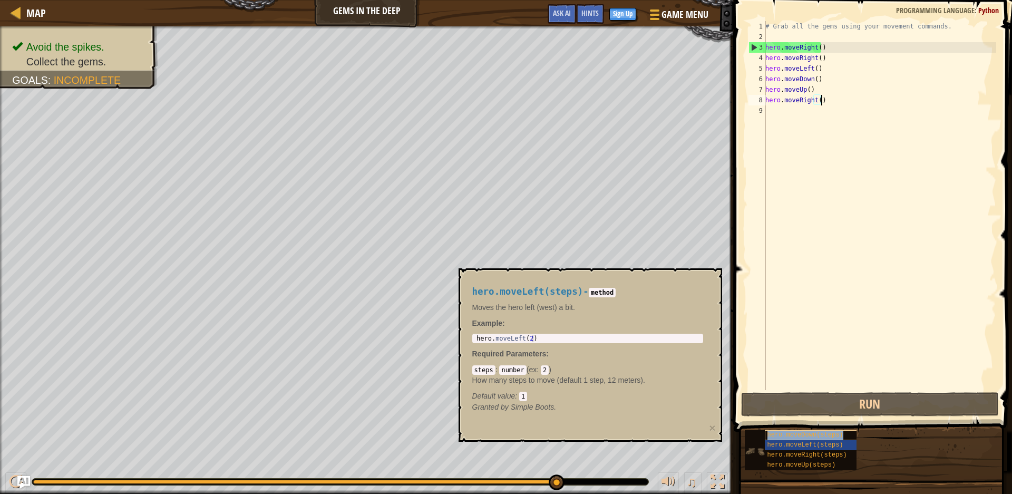
click at [811, 436] on span "hero.moveDown(steps)" at bounding box center [806, 434] width 76 height 7
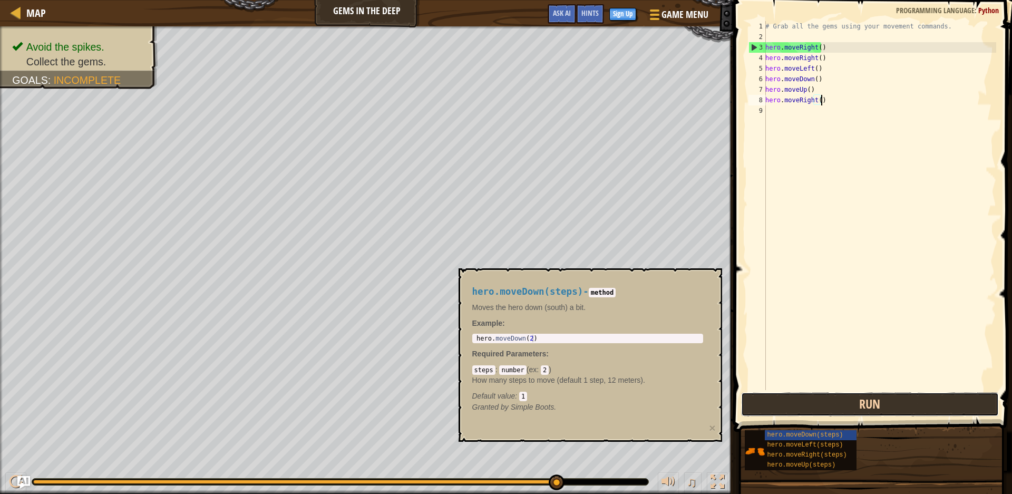
click at [837, 402] on button "Run" at bounding box center [870, 404] width 258 height 24
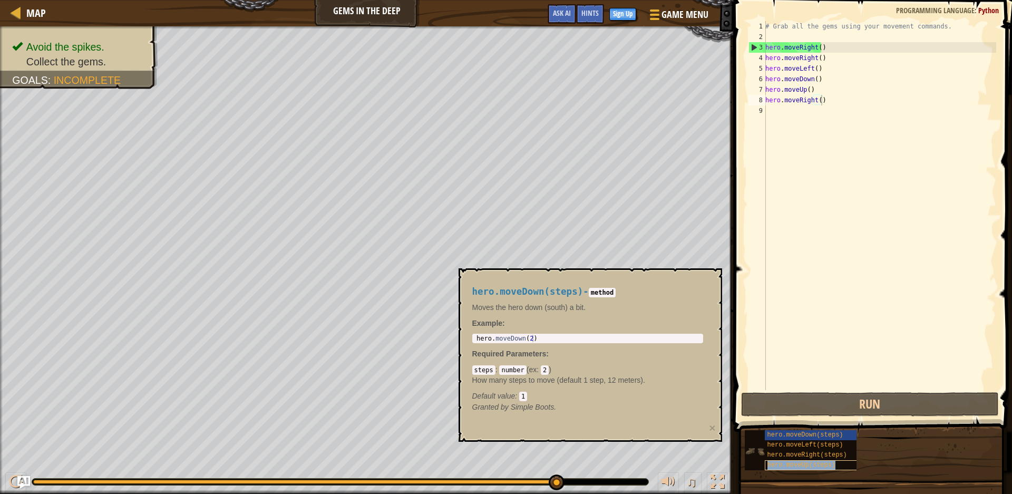
drag, startPoint x: 593, startPoint y: 9, endPoint x: 818, endPoint y: 464, distance: 506.8
click at [818, 464] on span "hero.moveUp(steps)" at bounding box center [802, 464] width 69 height 7
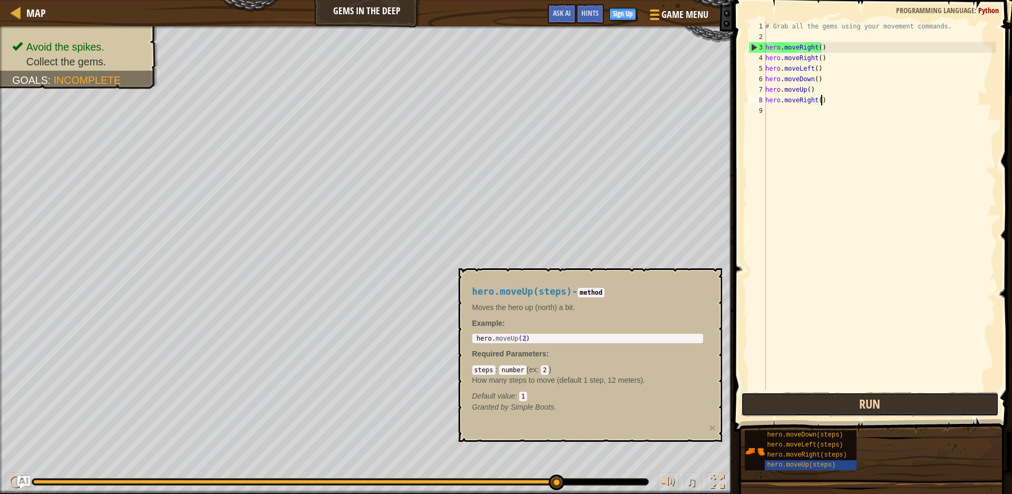
click at [863, 399] on button "Run" at bounding box center [870, 404] width 258 height 24
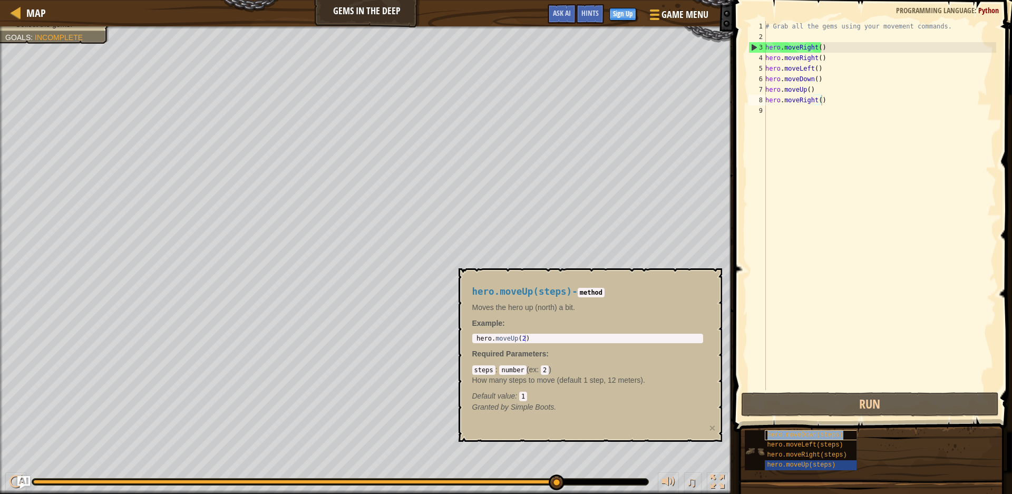
click at [799, 439] on div "hero.moveDown(steps)" at bounding box center [815, 435] width 101 height 10
click at [582, 8] on div "Hints" at bounding box center [590, 14] width 28 height 20
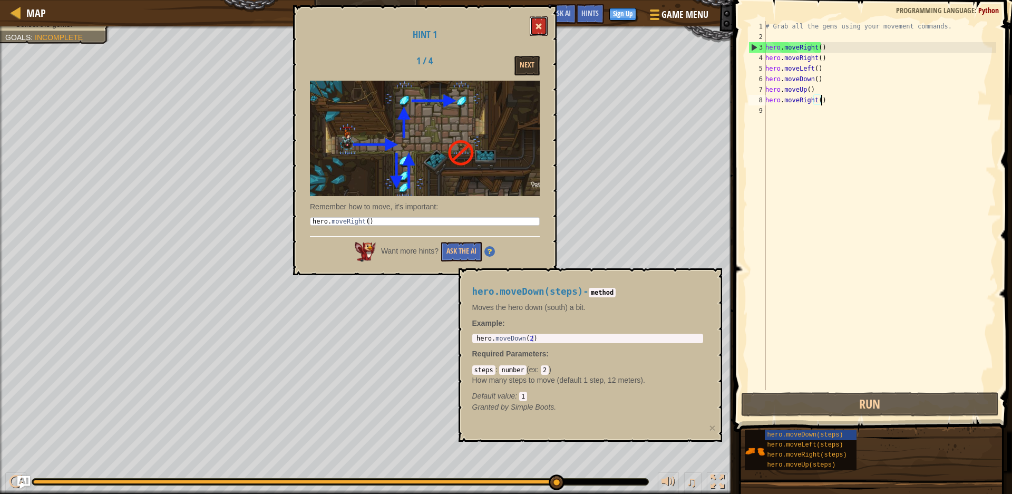
click at [542, 17] on button at bounding box center [539, 26] width 18 height 20
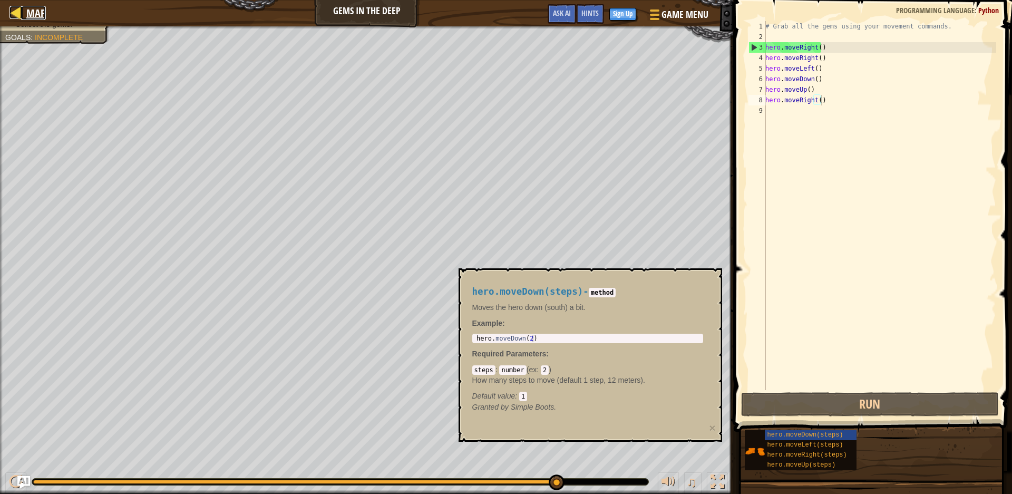
click at [15, 7] on div at bounding box center [15, 12] width 13 height 13
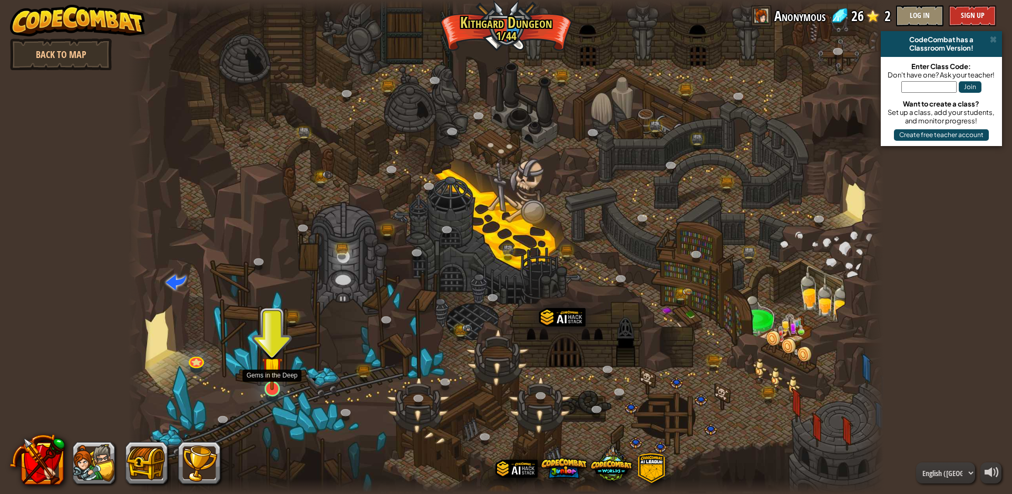
click at [266, 382] on img at bounding box center [272, 367] width 21 height 46
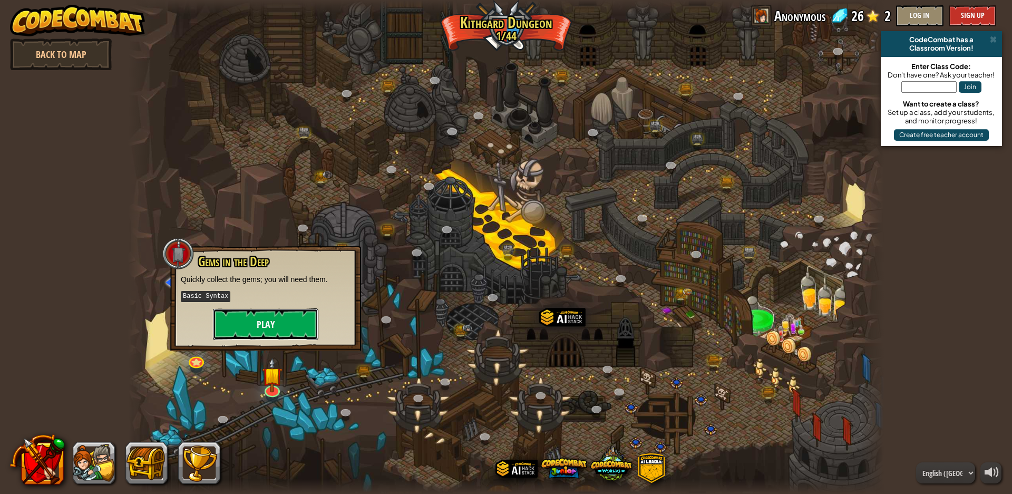
click at [253, 329] on button "Play" at bounding box center [265, 324] width 105 height 32
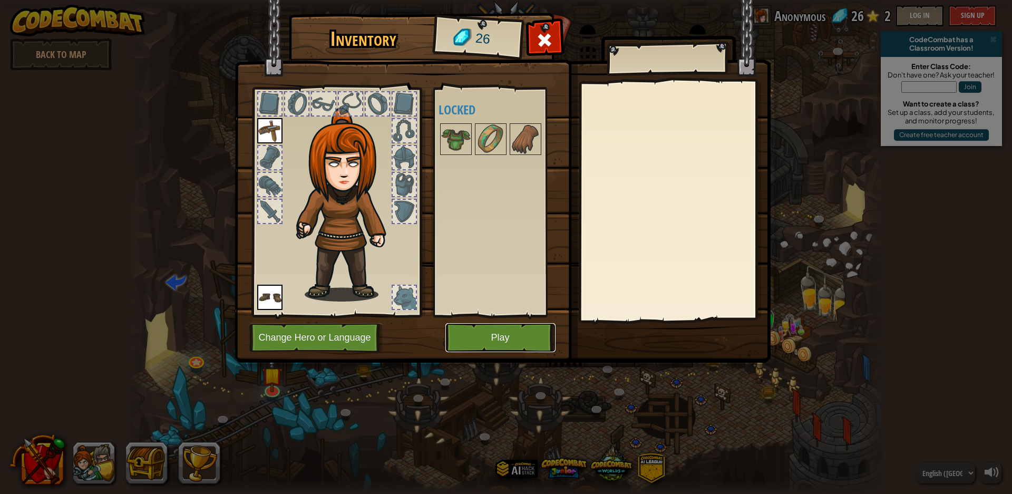
click at [477, 330] on button "Play" at bounding box center [501, 337] width 110 height 29
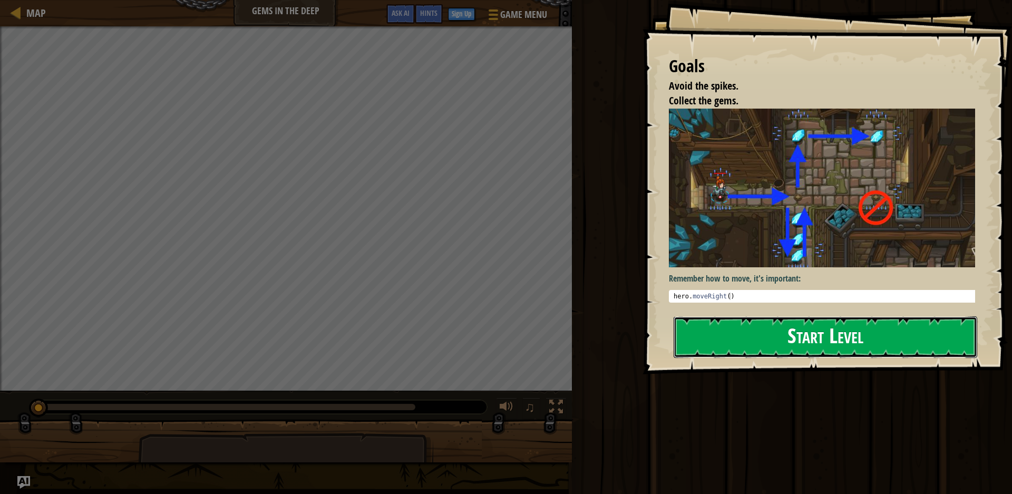
click at [885, 339] on button "Start Level" at bounding box center [826, 337] width 304 height 42
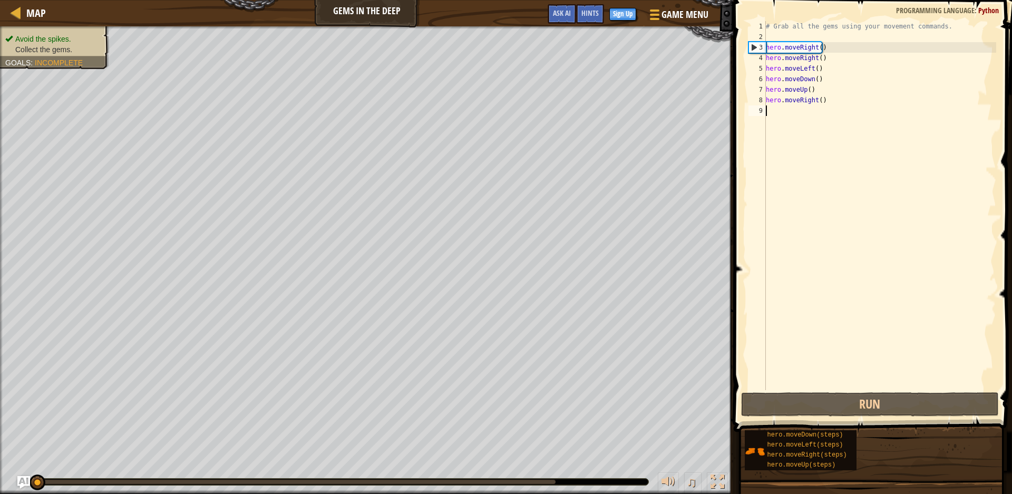
click at [816, 100] on div "# Grab all the gems using your movement commands. hero . moveRight ( ) hero . m…" at bounding box center [880, 216] width 233 height 390
click at [816, 99] on div "# Grab all the gems using your movement commands. hero . moveRight ( ) hero . m…" at bounding box center [880, 216] width 233 height 390
click at [757, 42] on div "3" at bounding box center [757, 47] width 17 height 11
click at [750, 45] on div "3" at bounding box center [757, 47] width 17 height 11
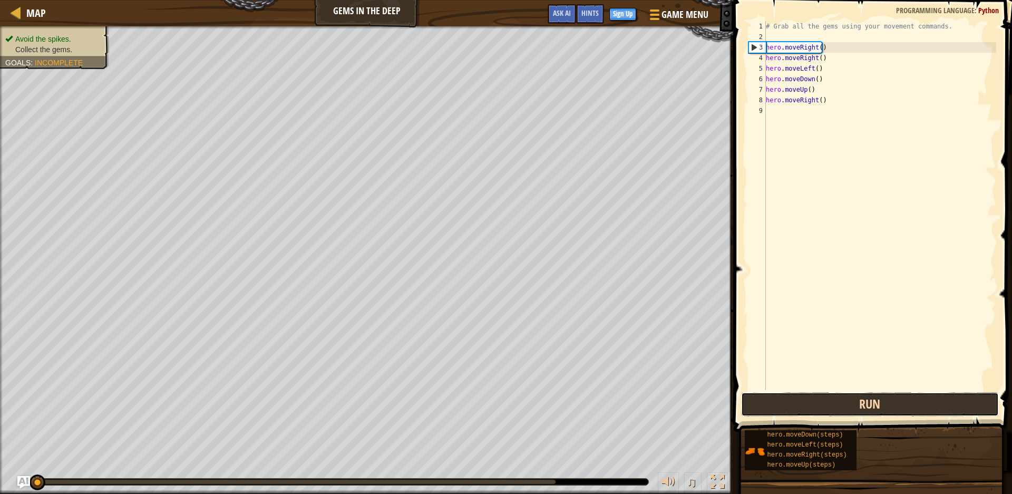
click at [782, 403] on button "Run" at bounding box center [870, 404] width 258 height 24
click at [777, 403] on button "Running" at bounding box center [870, 404] width 258 height 24
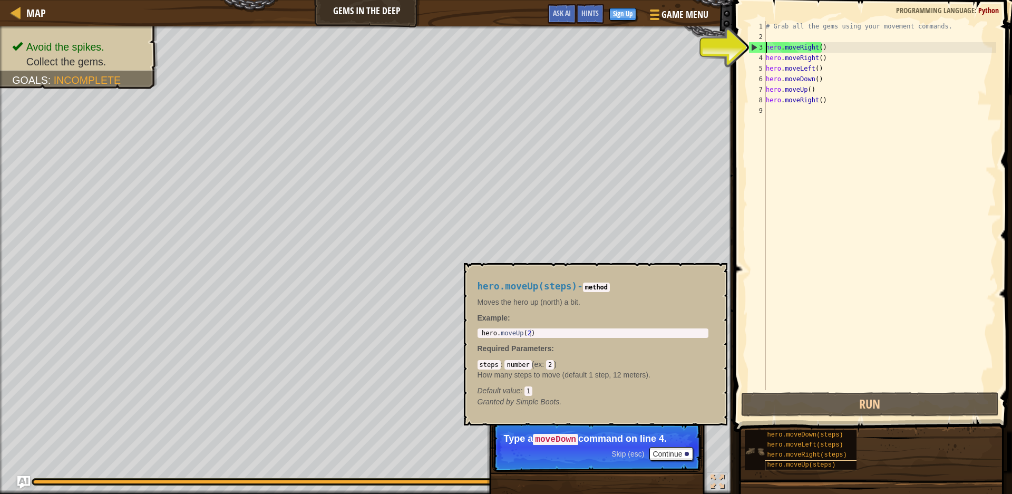
click at [784, 468] on div "hero.moveUp(steps)" at bounding box center [815, 465] width 101 height 10
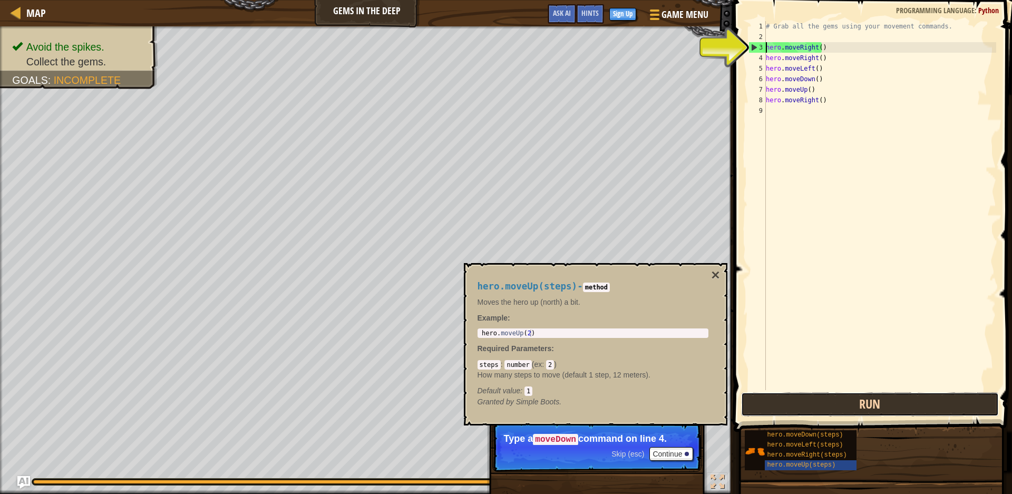
click at [809, 401] on button "Run" at bounding box center [870, 404] width 258 height 24
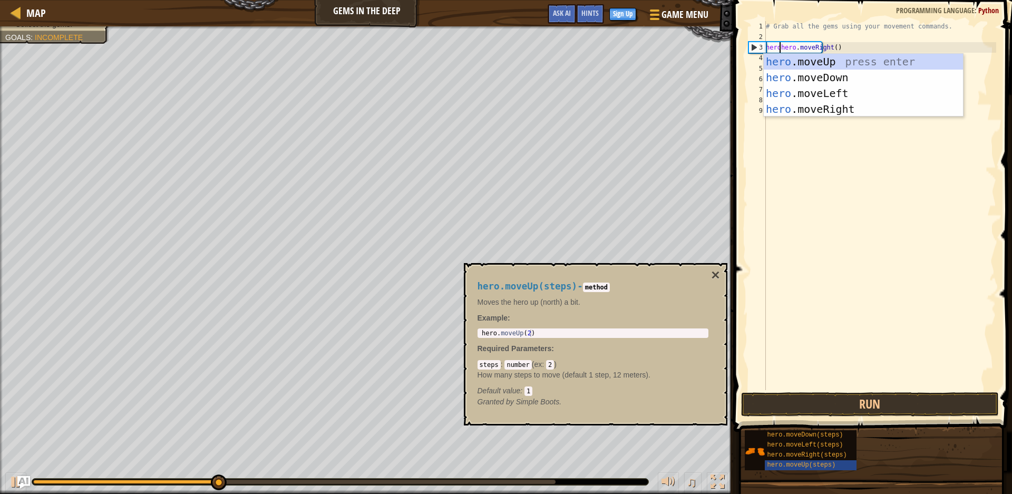
scroll to position [5, 2]
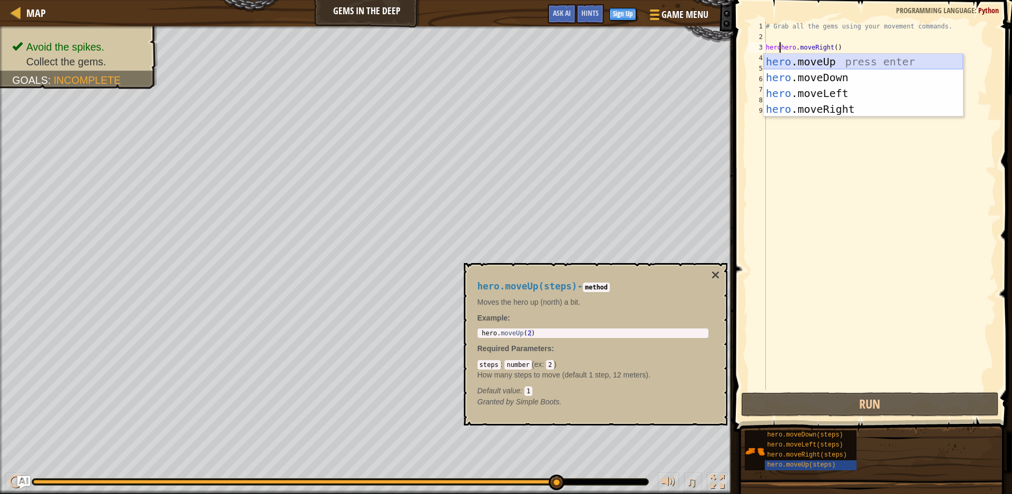
click at [829, 54] on div "hero .moveUp press enter hero .moveDown press enter hero .moveLeft press enter …" at bounding box center [863, 101] width 199 height 95
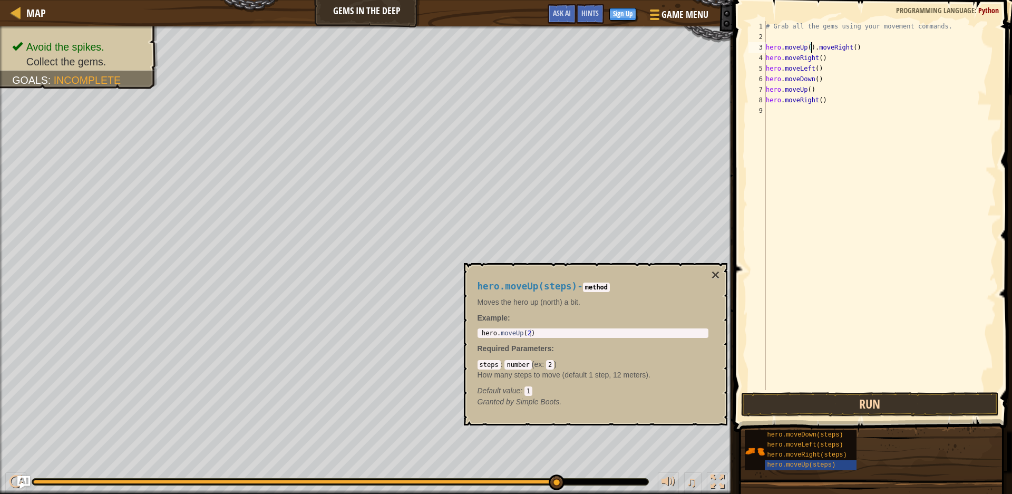
type textarea "hero.moveUp().moveRight()"
click at [847, 402] on button "Run" at bounding box center [870, 404] width 258 height 24
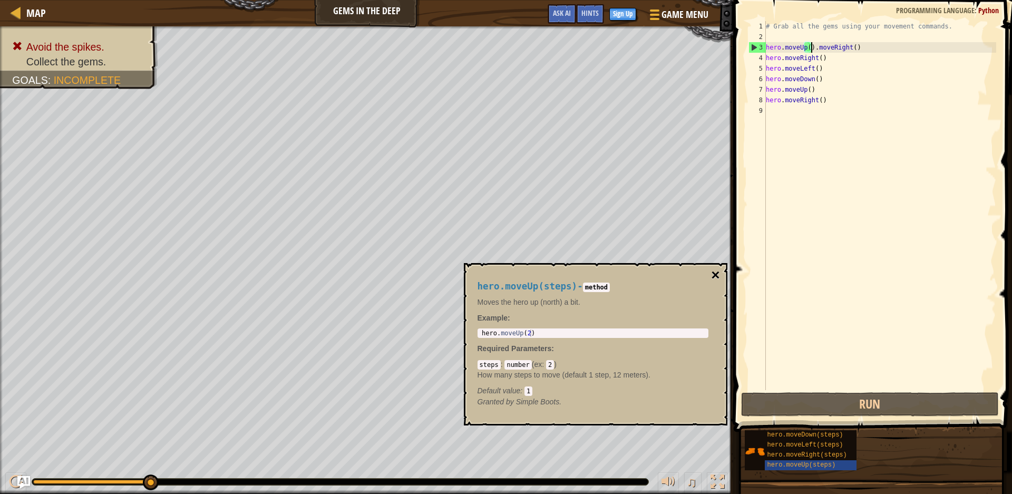
click at [717, 269] on button "×" at bounding box center [715, 275] width 8 height 15
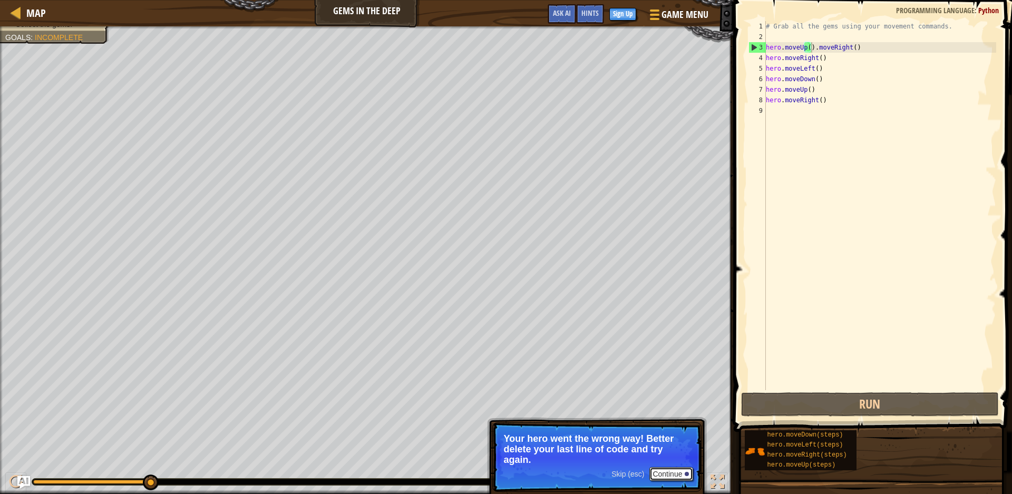
click at [669, 468] on button "Continue" at bounding box center [672, 474] width 44 height 14
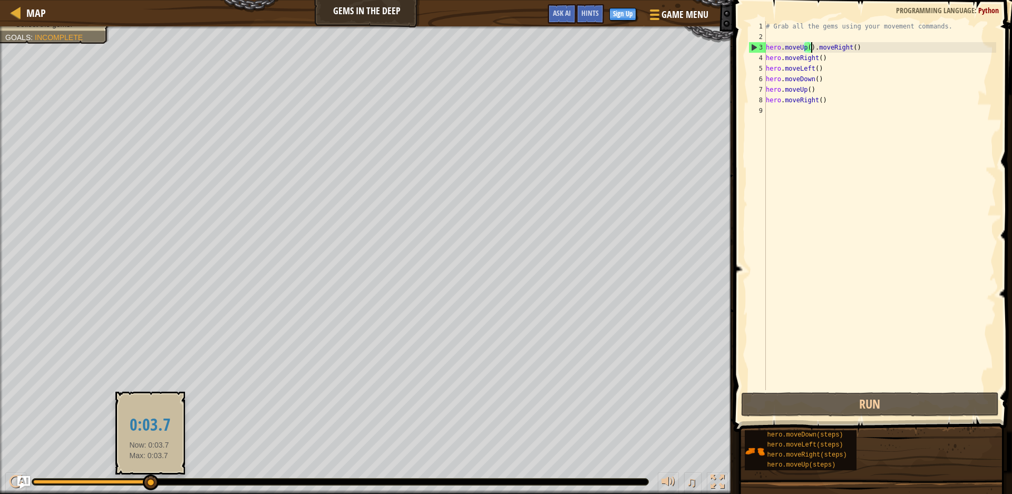
drag, startPoint x: 152, startPoint y: 475, endPoint x: 149, endPoint y: 480, distance: 6.4
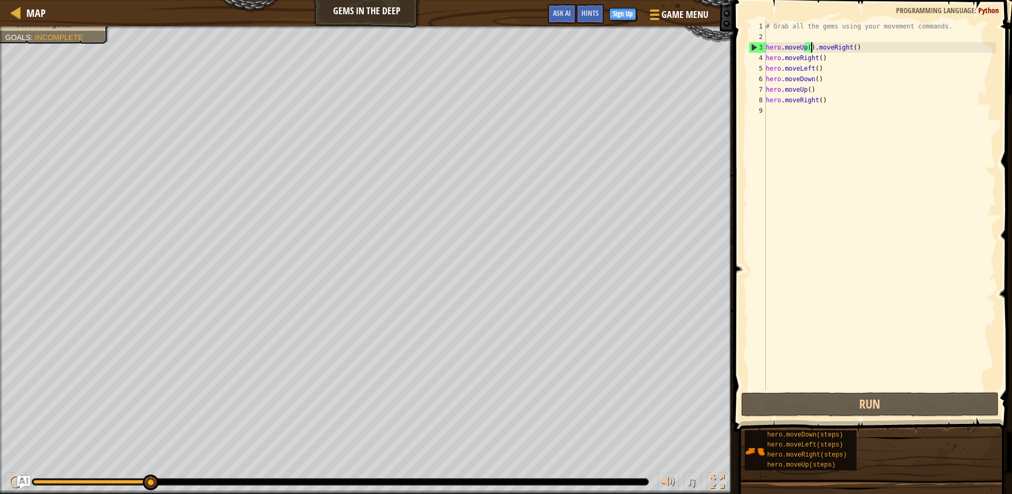
drag, startPoint x: 149, startPoint y: 480, endPoint x: 177, endPoint y: 490, distance: 29.0
click at [3, 55] on div "Avoid the spikes. Collect the gems. Goals : Incomplete" at bounding box center [366, 260] width 733 height 468
